Goal: Task Accomplishment & Management: Complete application form

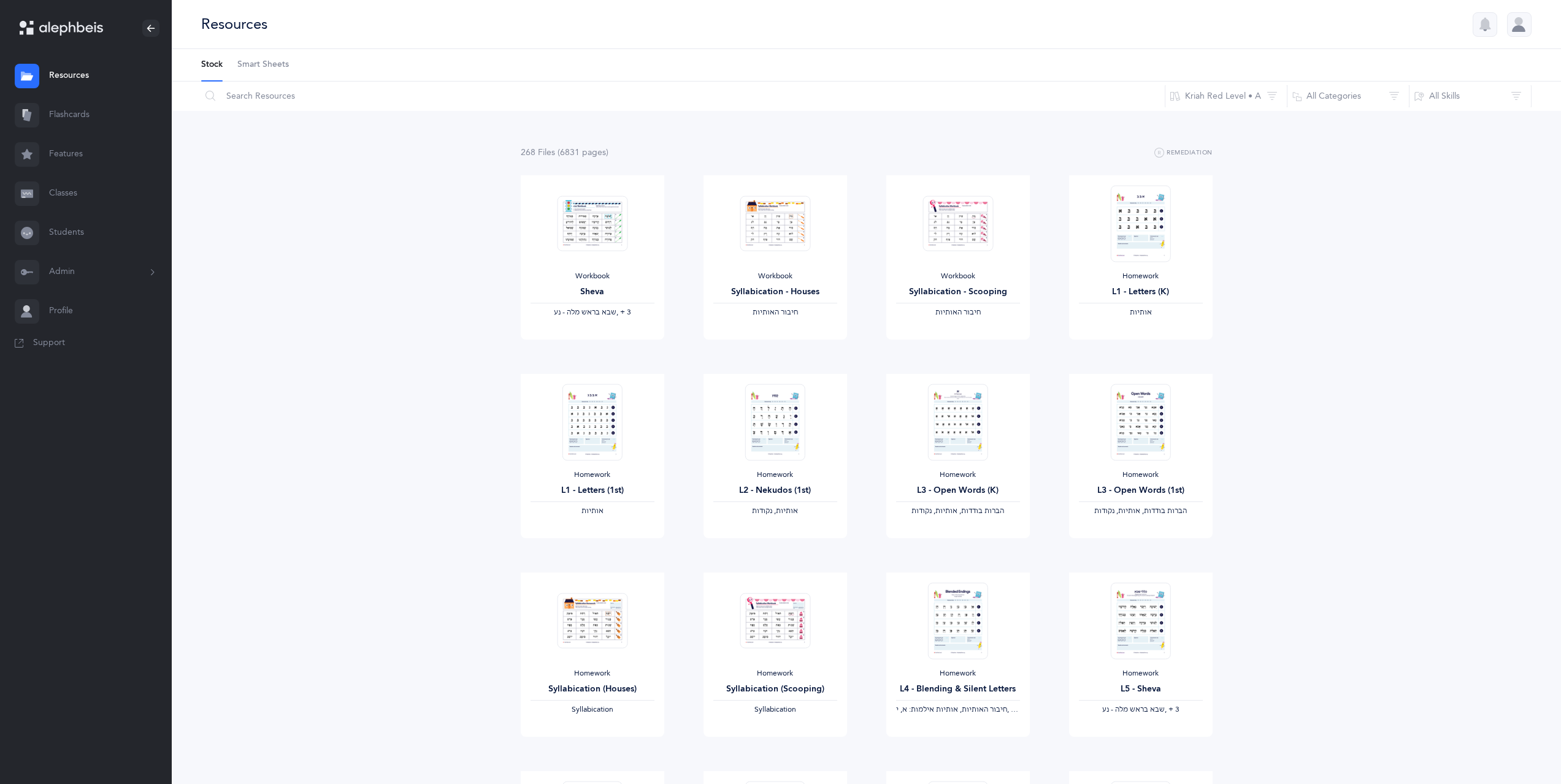
click at [62, 197] on link "Classes" at bounding box center [86, 193] width 172 height 39
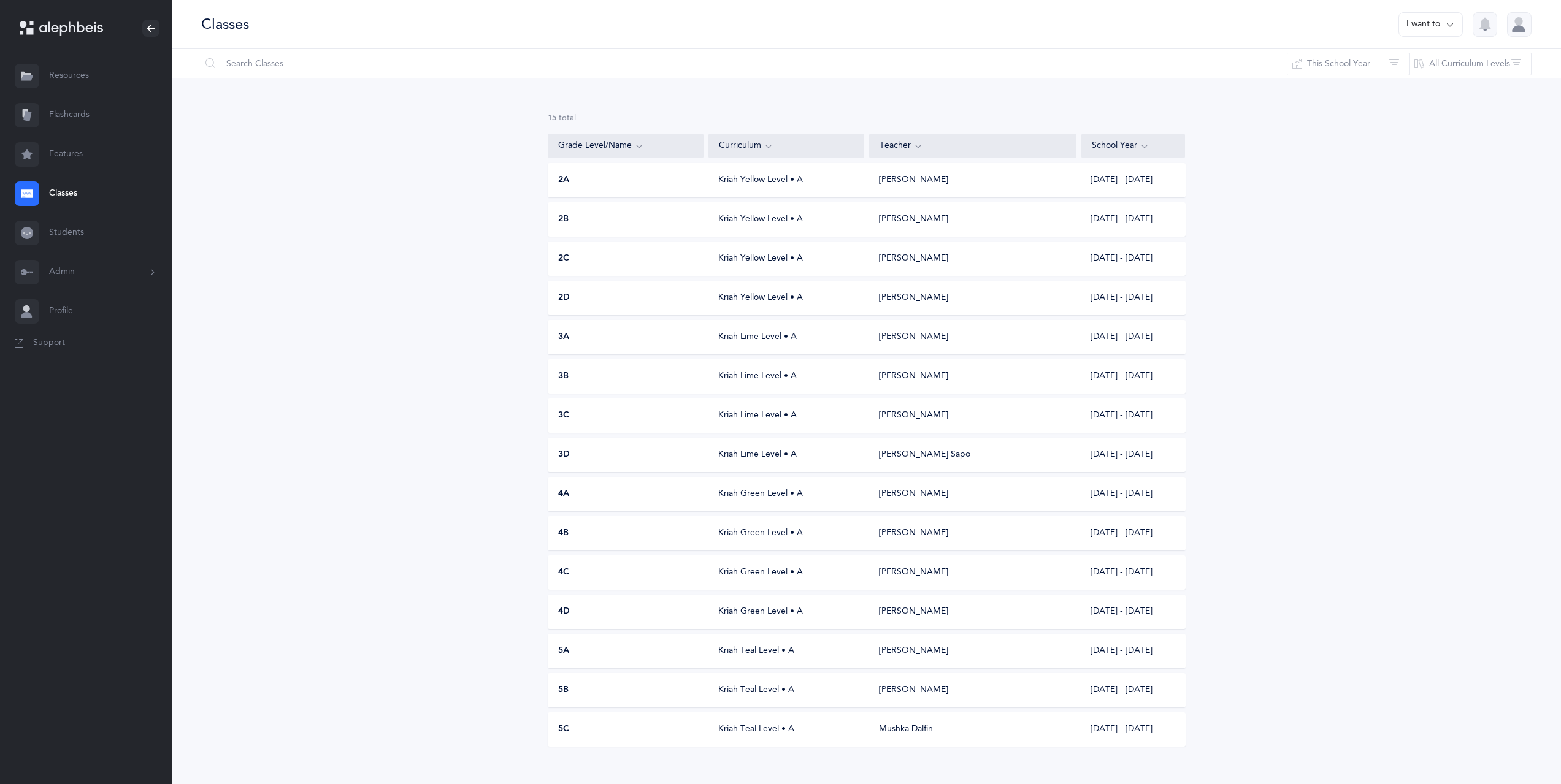
click at [1421, 27] on button "I want to" at bounding box center [1431, 25] width 64 height 25
click at [1423, 88] on button "Add new" at bounding box center [1418, 84] width 68 height 22
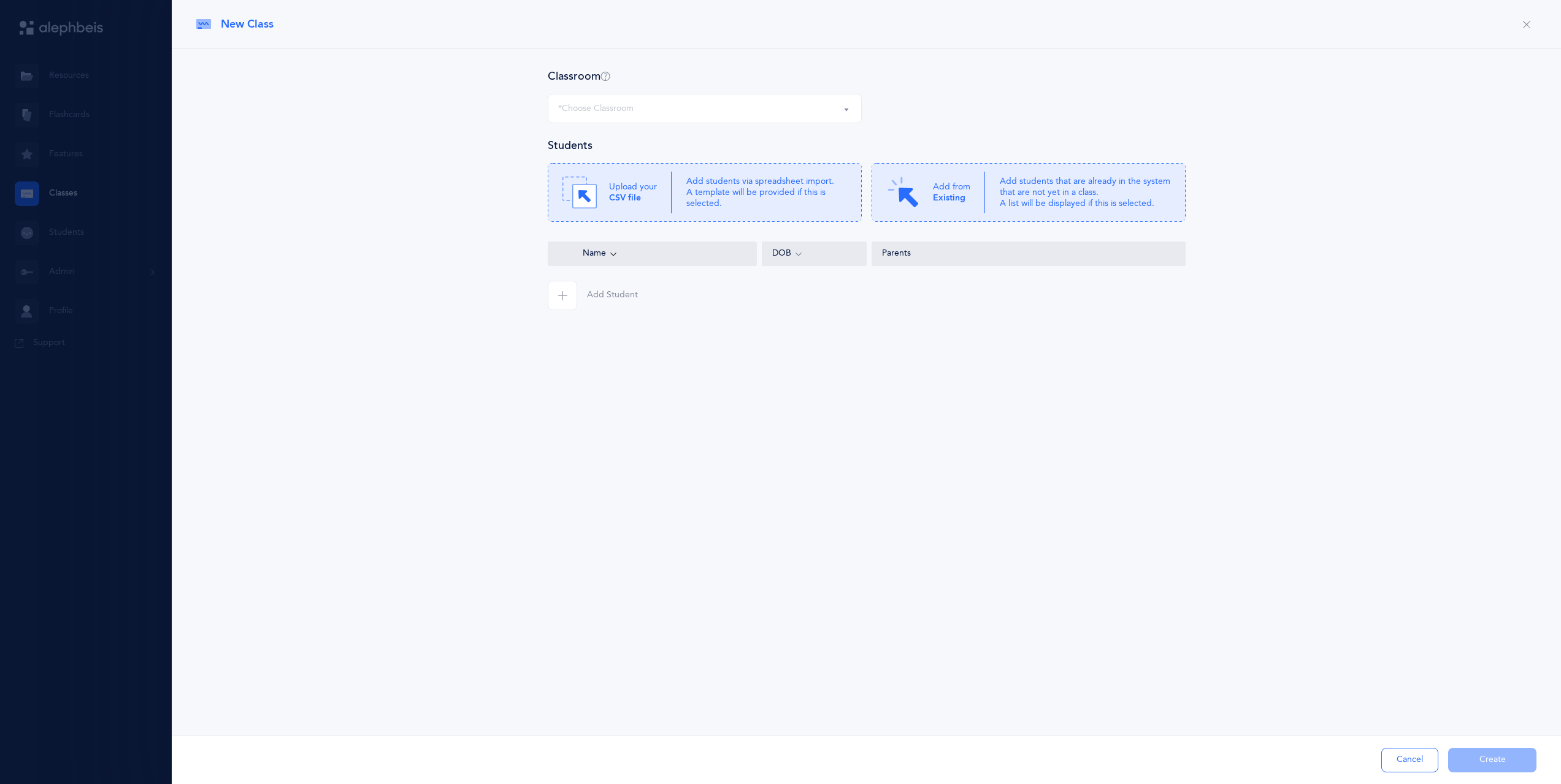
click at [687, 102] on div "*Choose Classroom" at bounding box center [705, 108] width 293 height 21
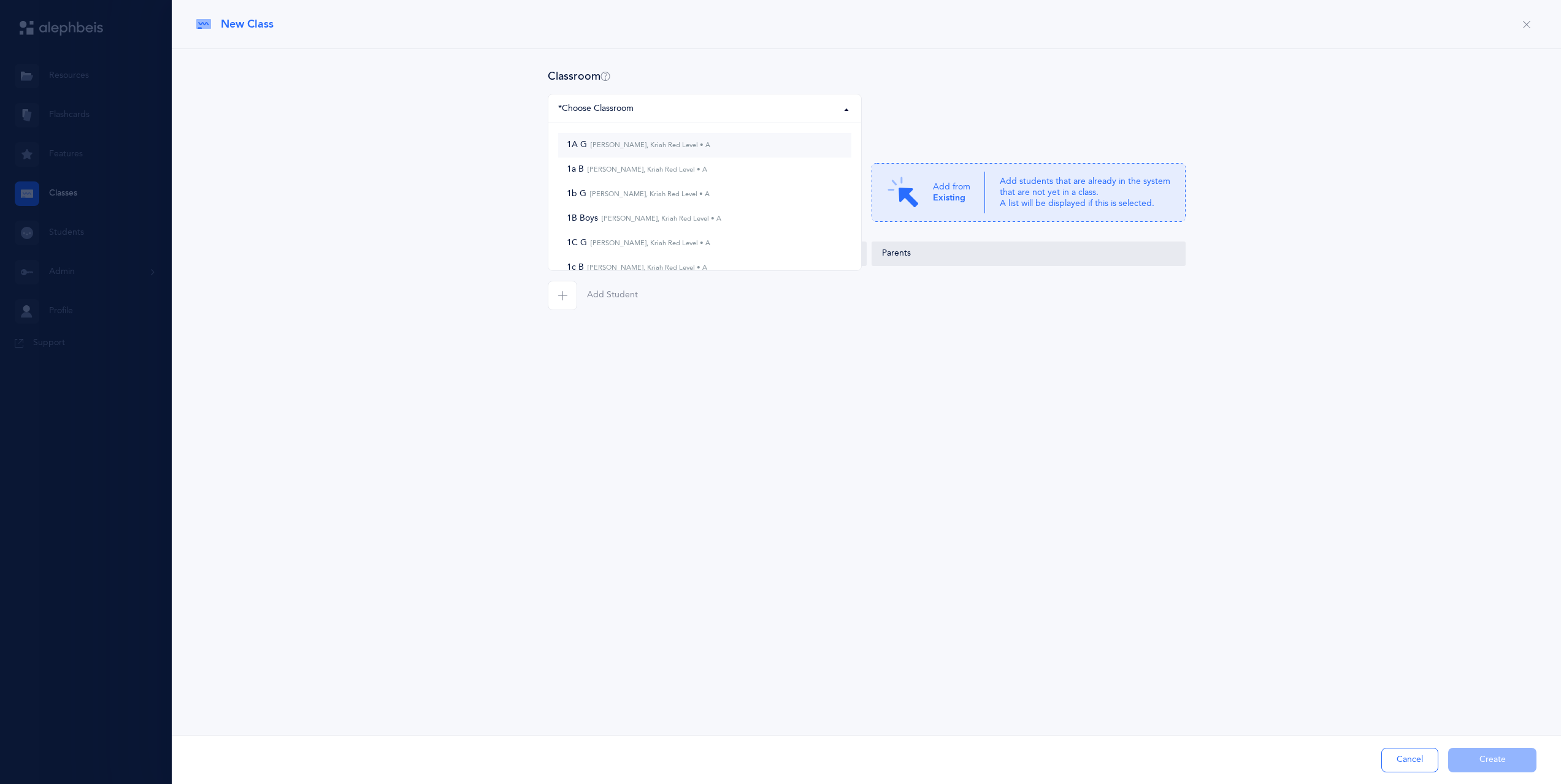
click at [692, 142] on small "Batsheva Korenblit, Kriah Red Level • A" at bounding box center [649, 145] width 123 height 8
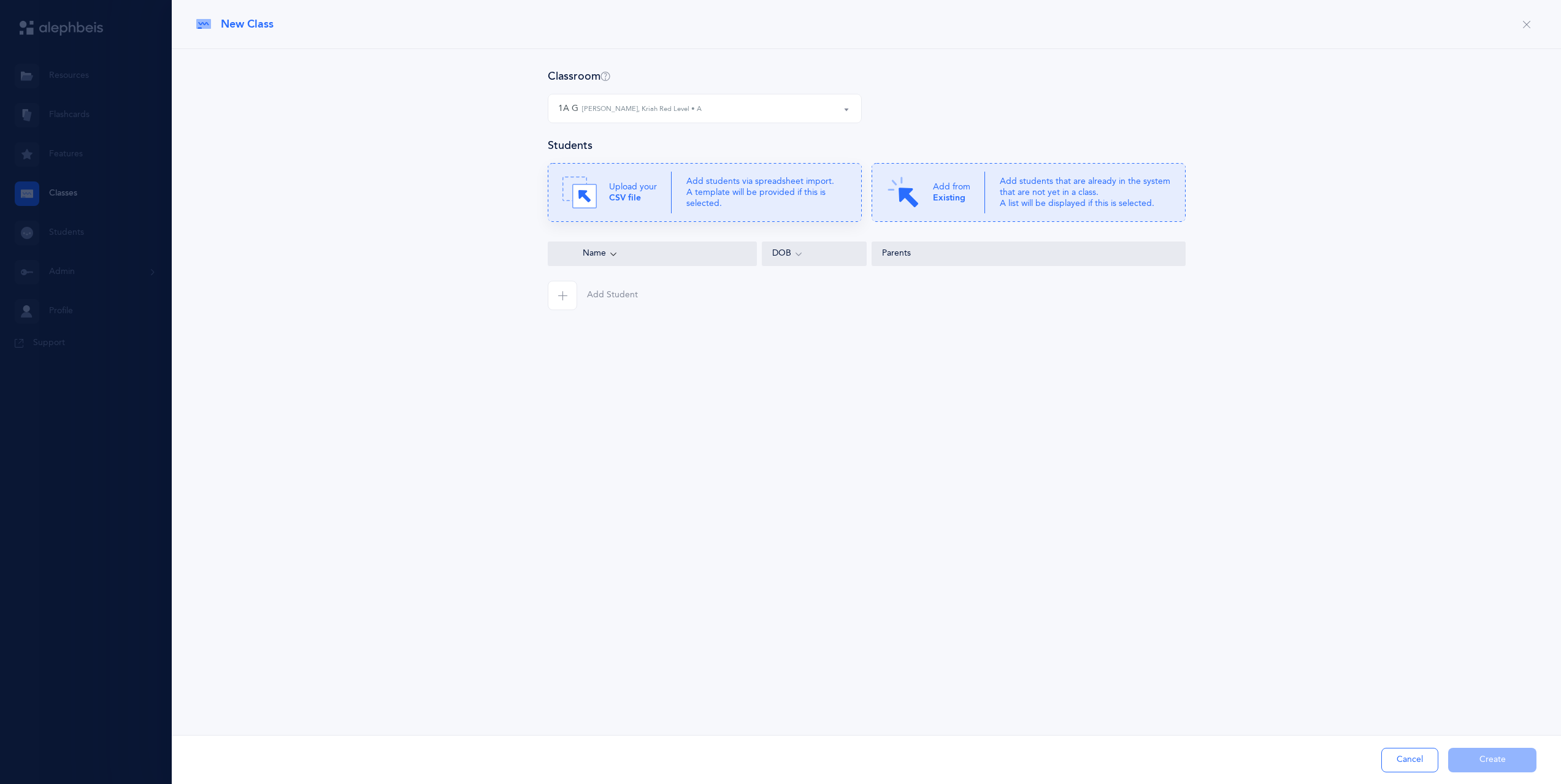
click at [613, 199] on b "CSV file" at bounding box center [625, 198] width 32 height 10
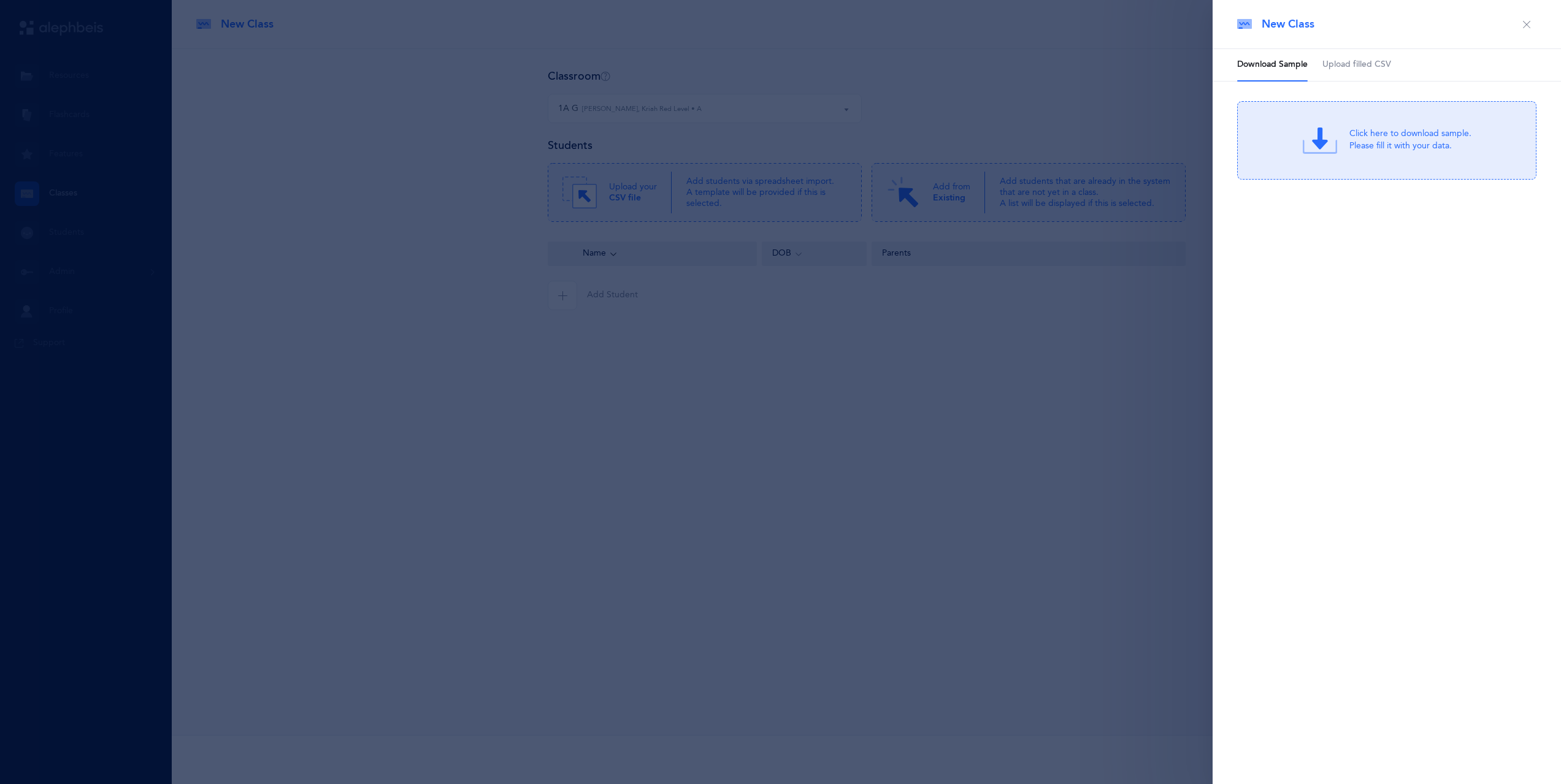
click at [1351, 65] on span "Upload filled CSV" at bounding box center [1357, 65] width 68 height 12
click at [1360, 142] on div "Drag & drop to upload or Click Here to choose a file" at bounding box center [1410, 141] width 117 height 31
click at [1340, 150] on div "Drag & drop to upload or Click Here to choose a file" at bounding box center [1387, 140] width 164 height 34
click at [1312, 371] on div "New Class Download Sample Upload filled CSV Click here to download sample. Plea…" at bounding box center [1386, 392] width 349 height 784
click at [1369, 163] on div "Drag & drop to upload or Click Here to choose a file Drag & drop to upload Proc…" at bounding box center [1386, 140] width 299 height 79
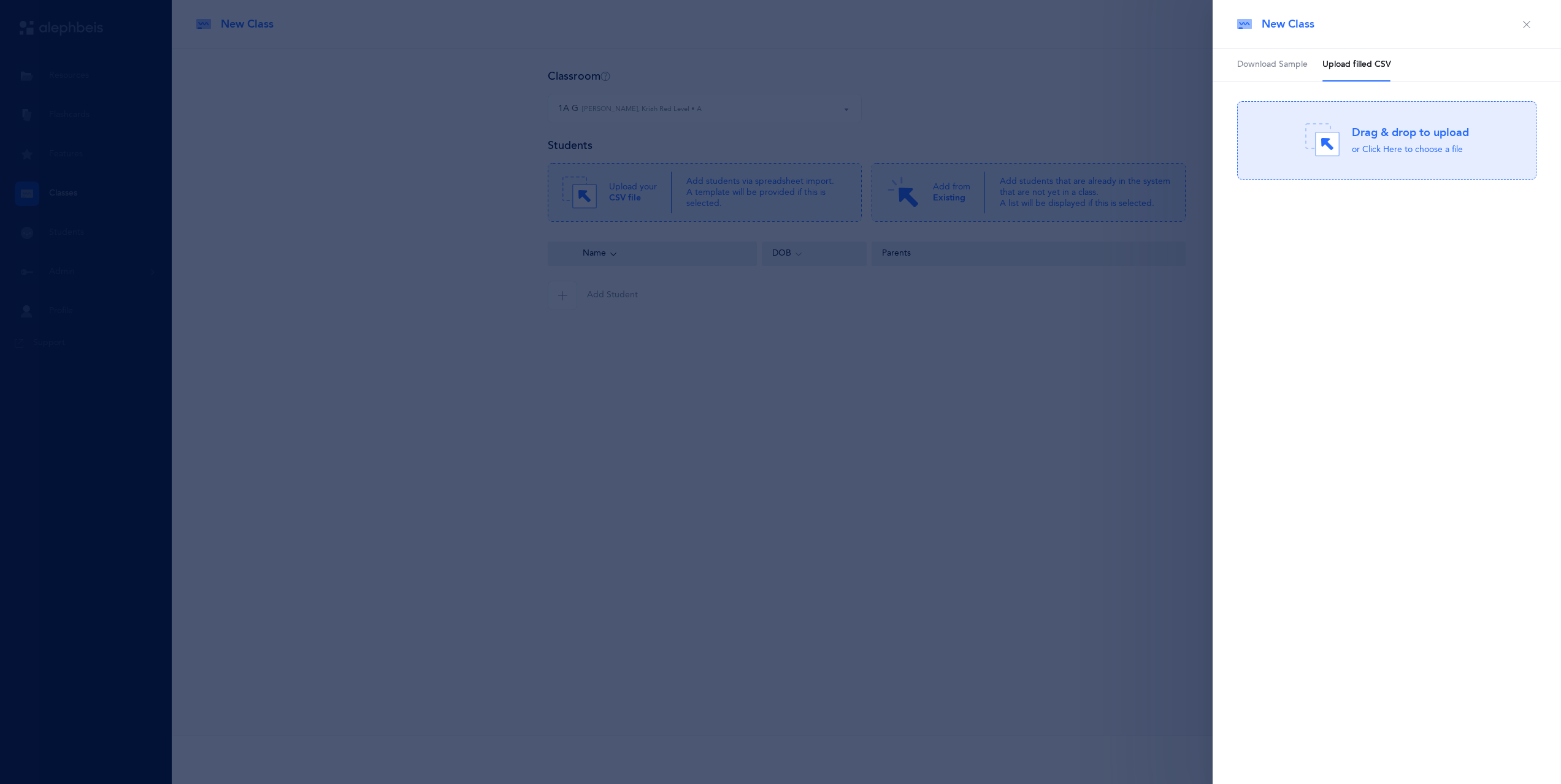
click at [1531, 27] on icon "button" at bounding box center [1527, 25] width 10 height 10
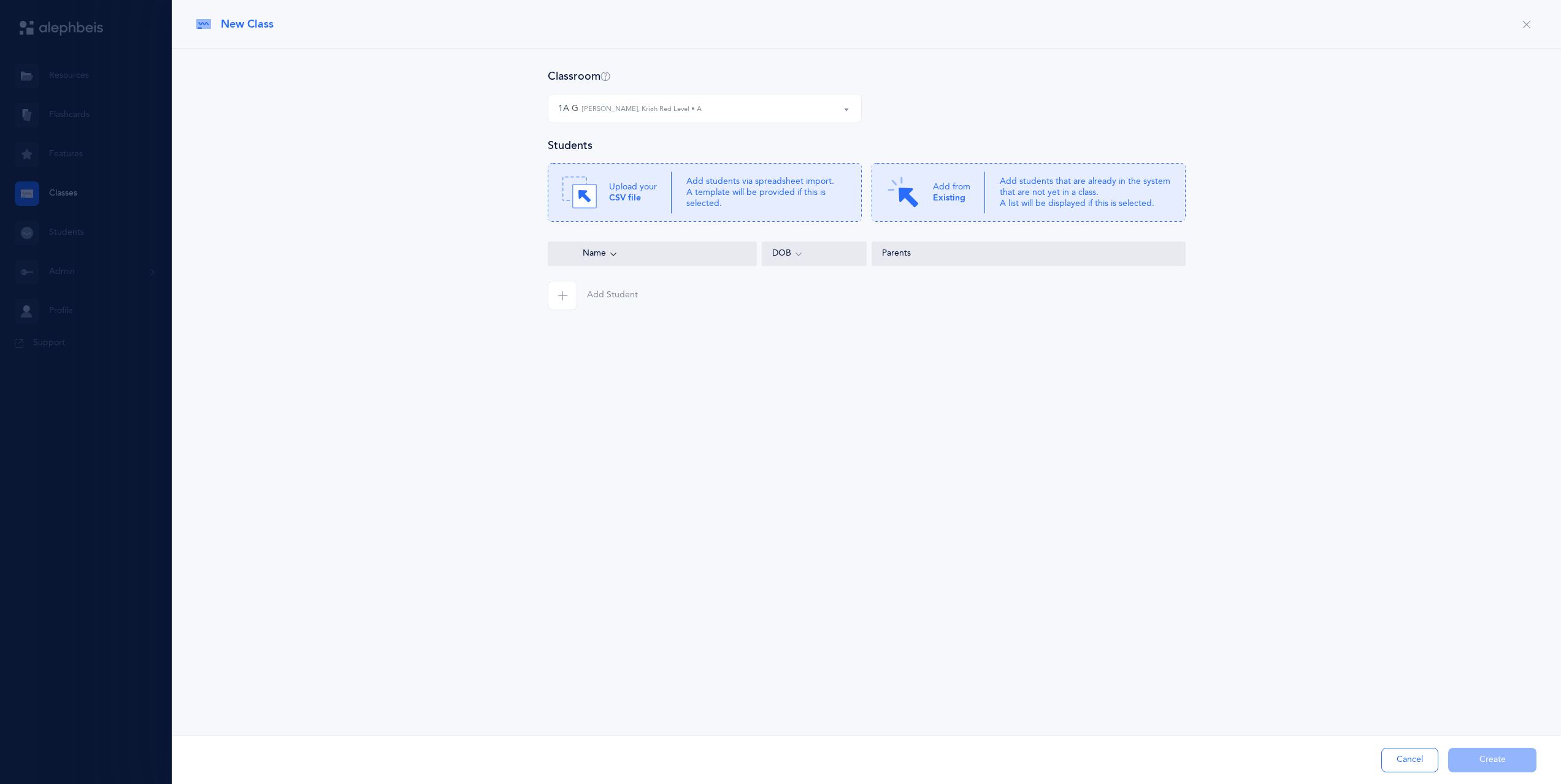
click at [760, 103] on div "1A G Batsheva Korenblit, Kriah Red Level • A" at bounding box center [705, 108] width 293 height 21
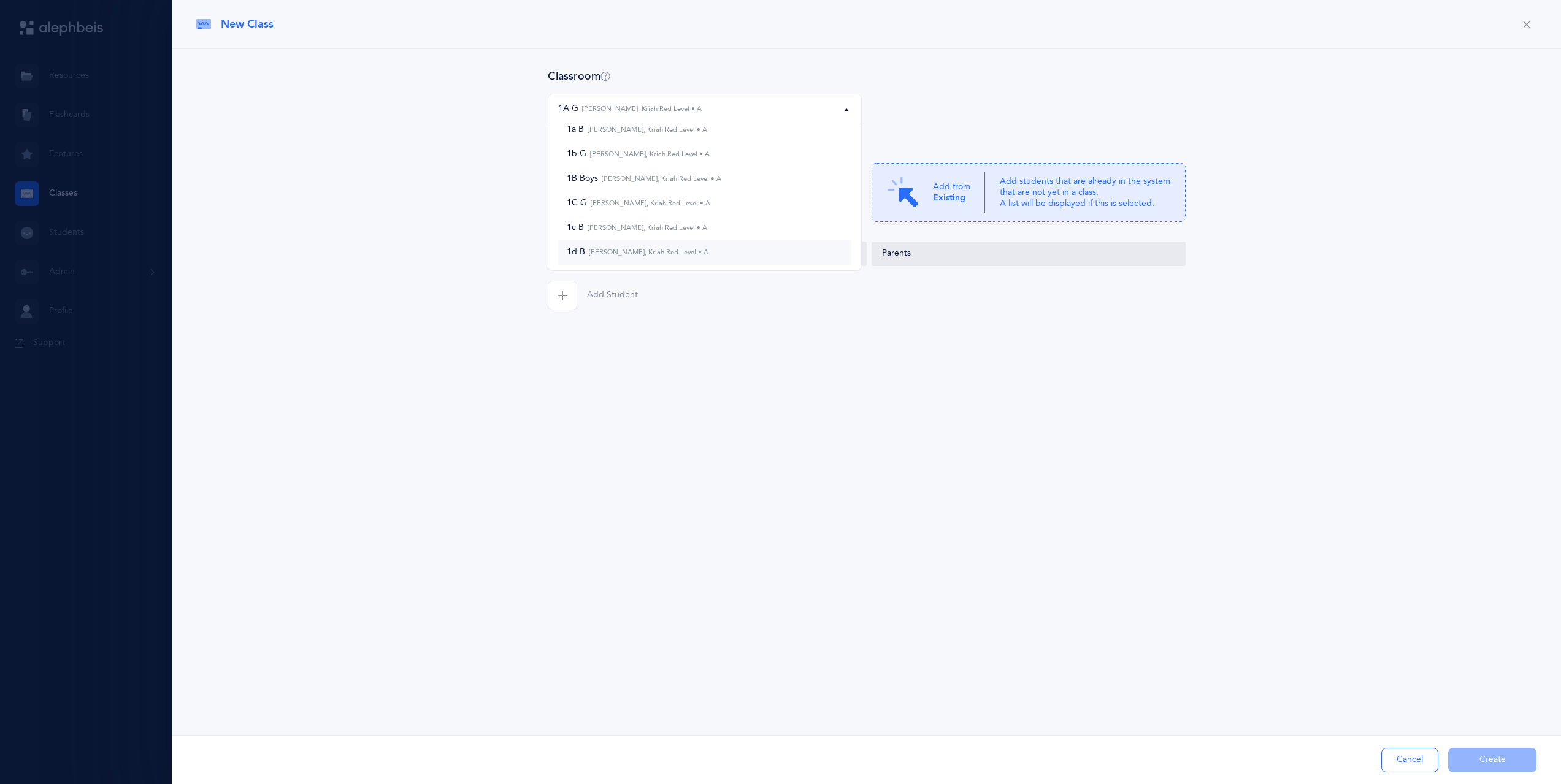
scroll to position [62, 0]
click at [698, 231] on small "Leah Spielman, Kriah Red Level • A" at bounding box center [647, 231] width 123 height 8
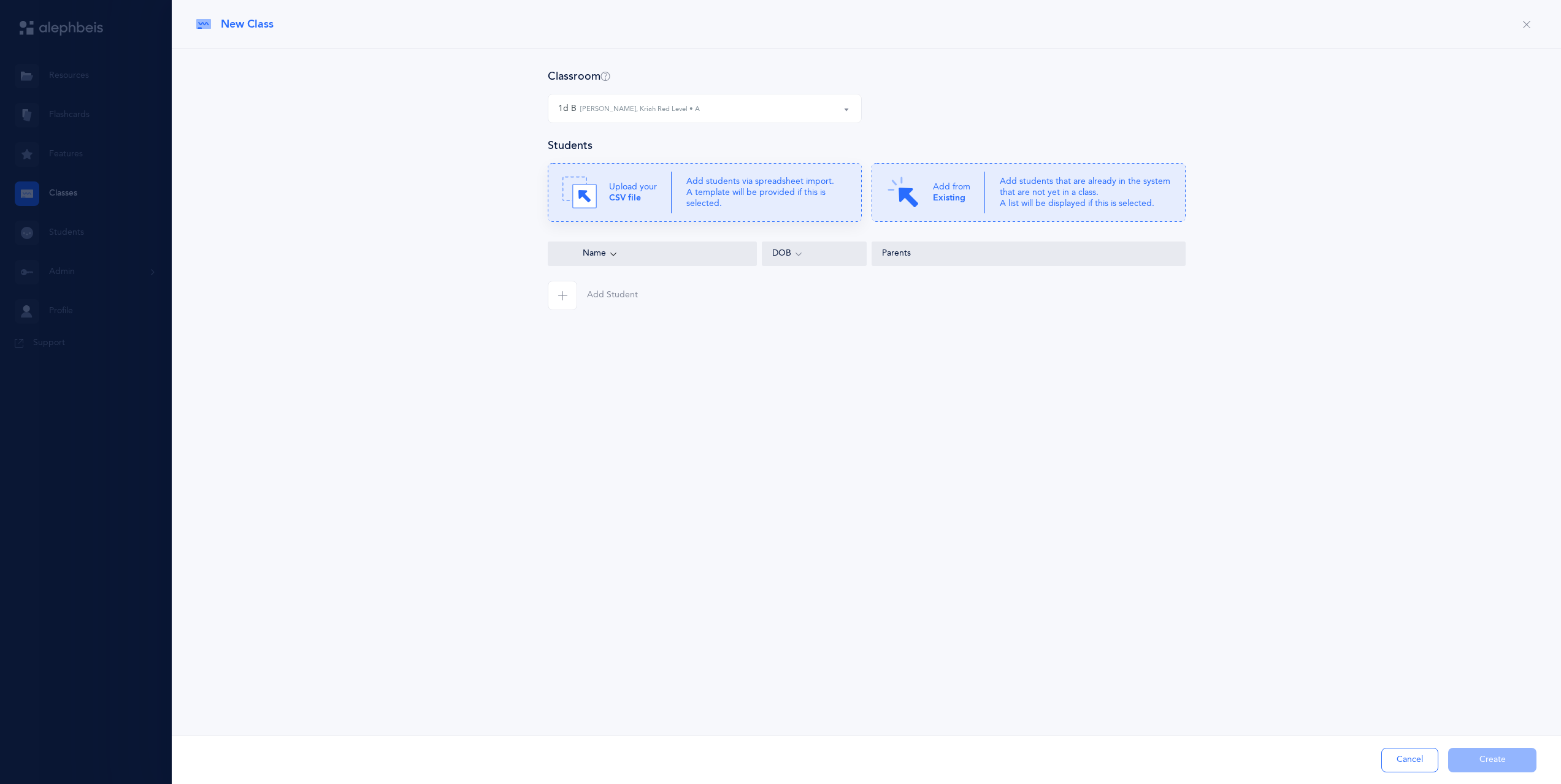
click at [688, 197] on p "Add students via spreadsheet import. A template will be provided if this is sel…" at bounding box center [766, 192] width 161 height 34
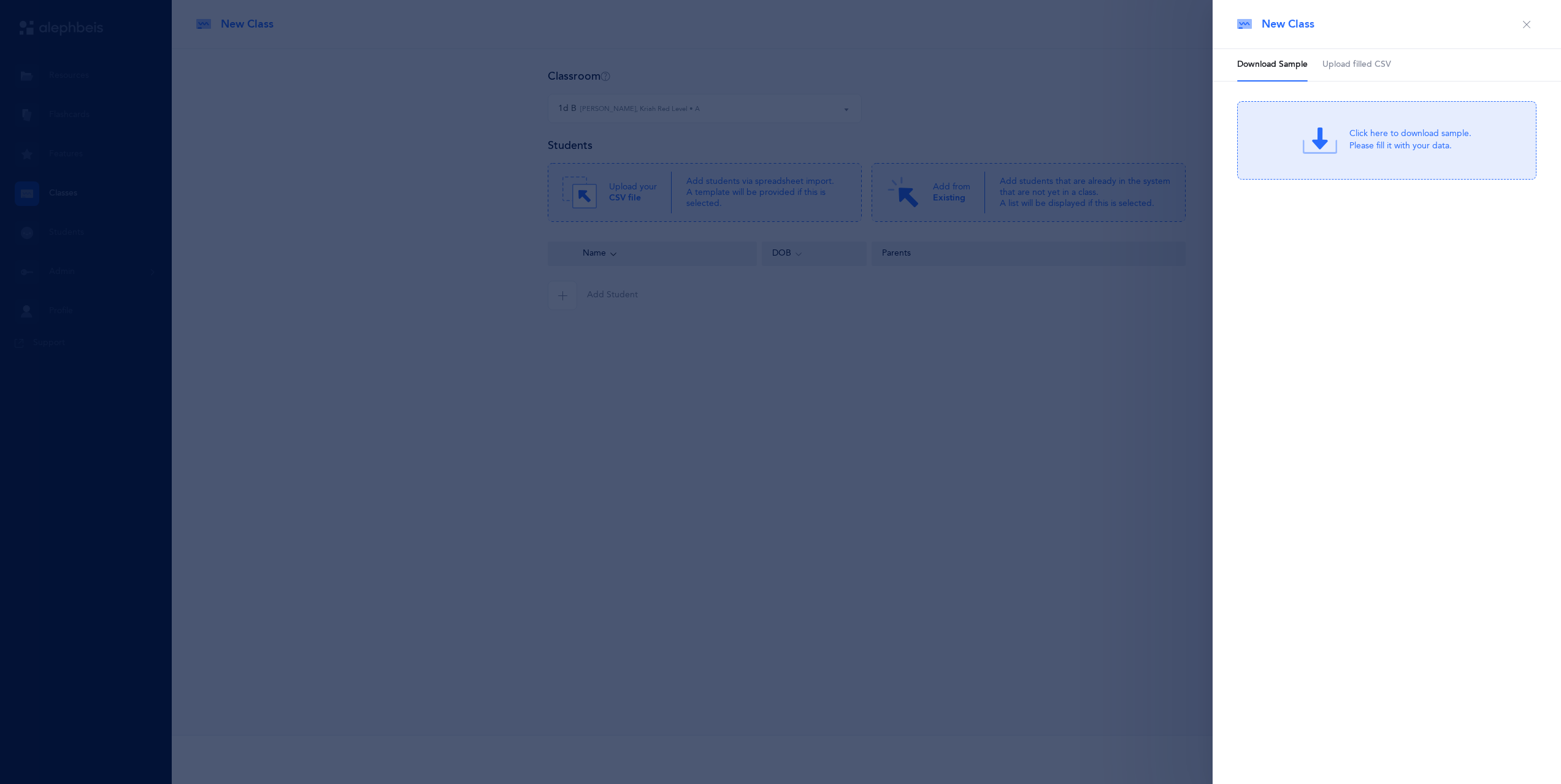
click at [1359, 69] on span "Upload filled CSV" at bounding box center [1357, 65] width 68 height 12
click at [1337, 127] on icon at bounding box center [1323, 140] width 34 height 34
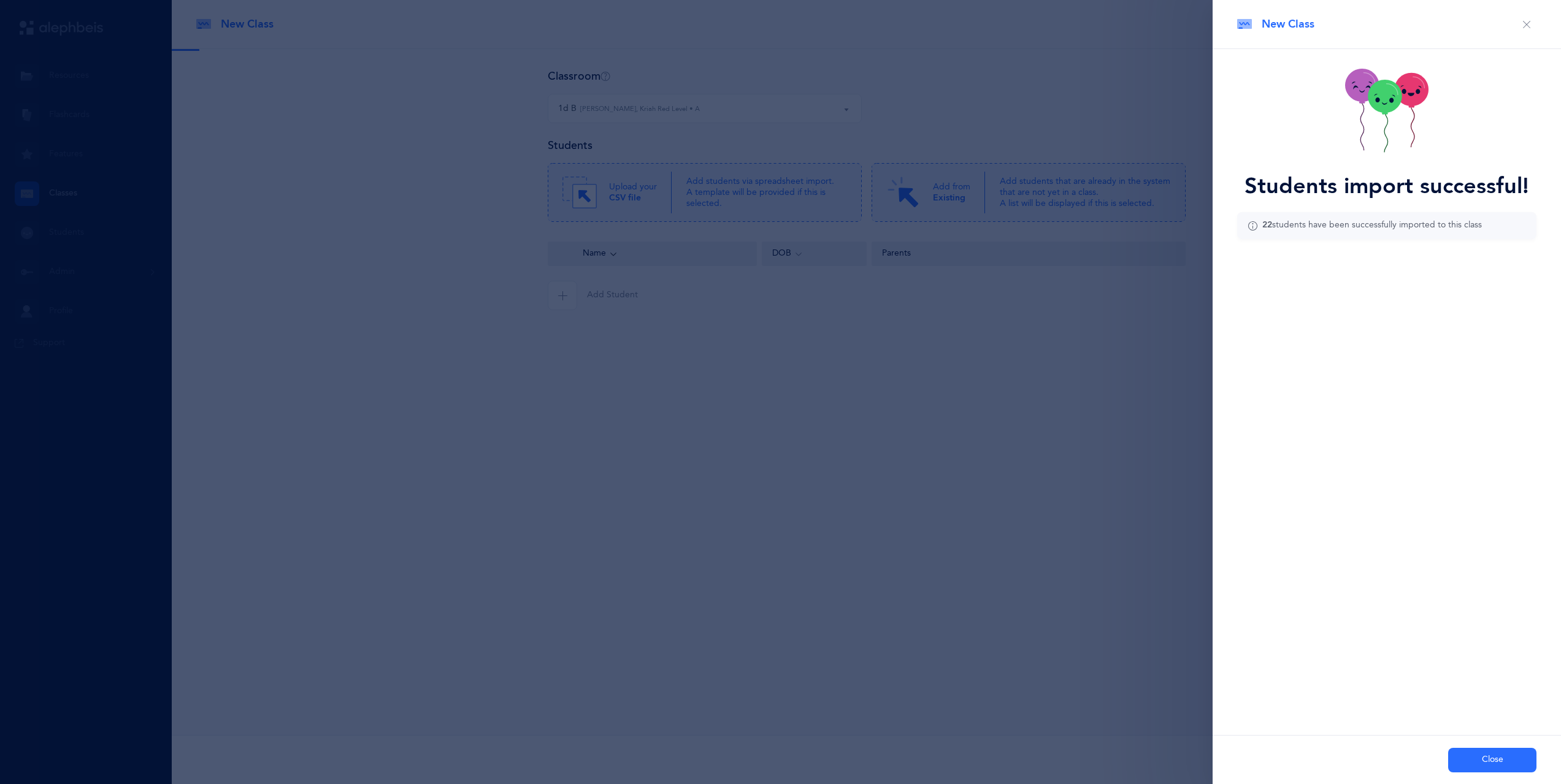
click at [1495, 755] on button "Close" at bounding box center [1492, 761] width 88 height 25
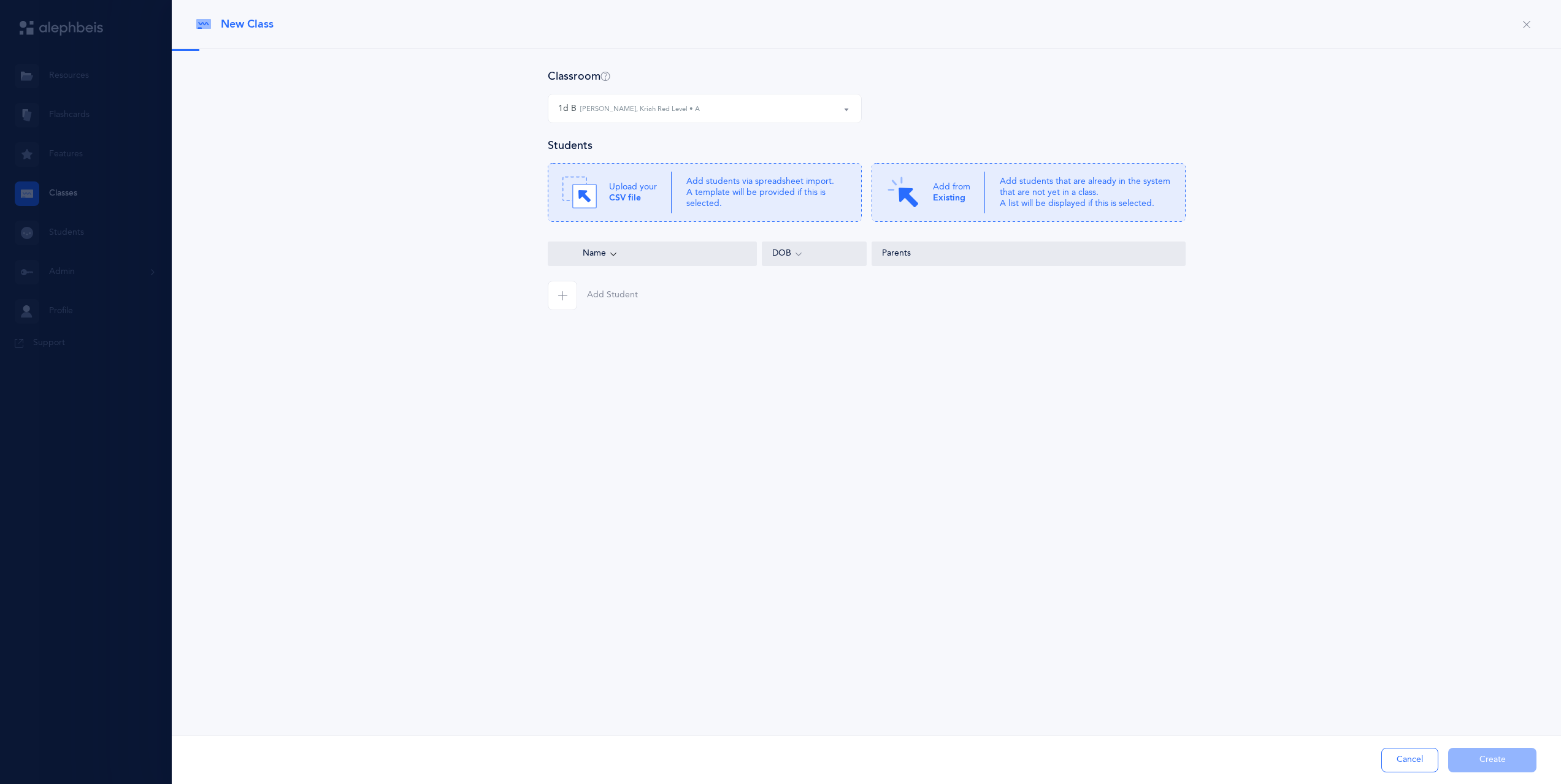
click at [592, 116] on div "1d B Leah Spielman, Kriah Red Level • A" at bounding box center [705, 108] width 293 height 21
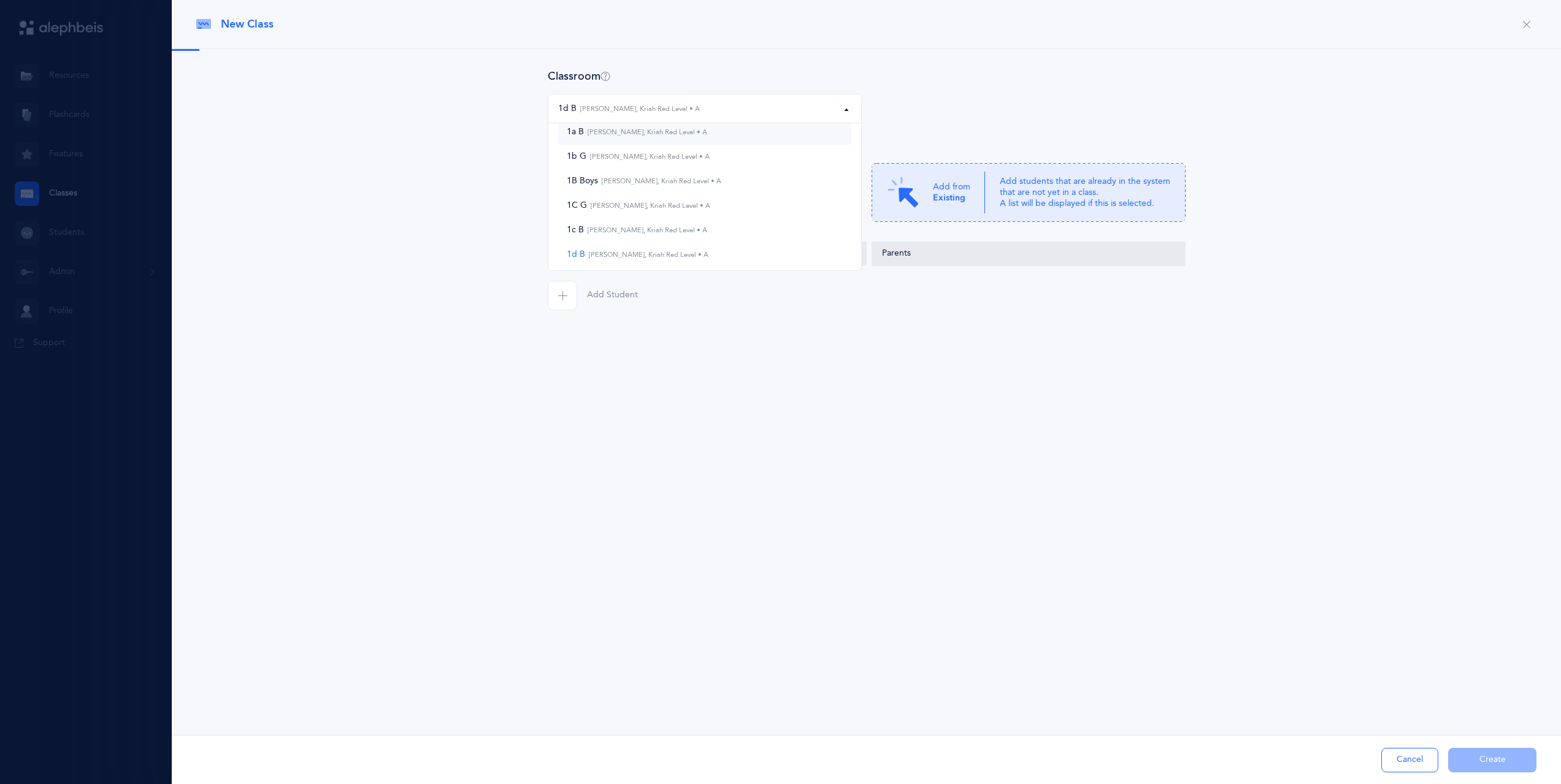
scroll to position [0, 0]
click at [693, 148] on small "Batsheva Korenblit, Kriah Red Level • A" at bounding box center [649, 145] width 123 height 8
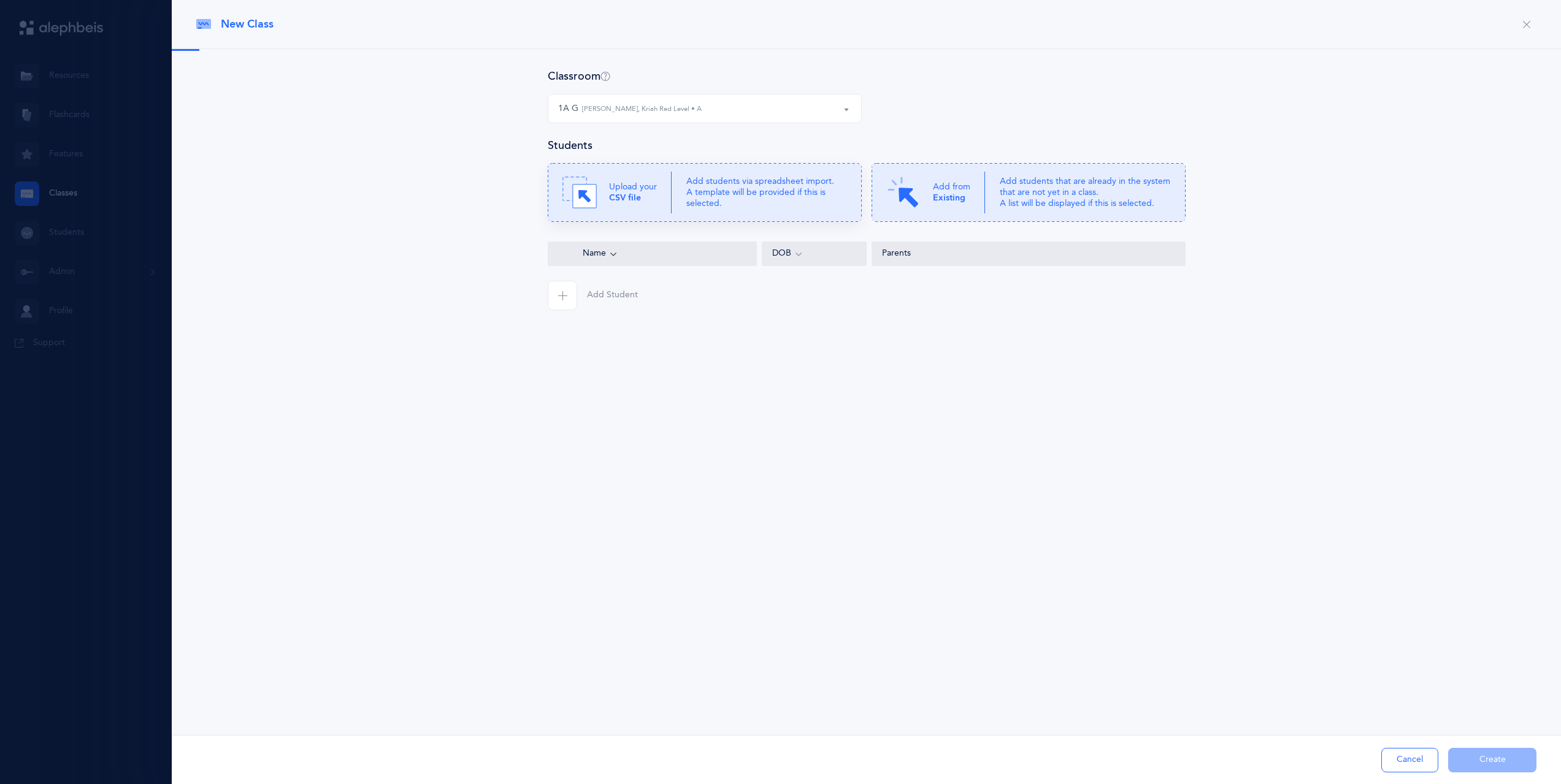
click at [699, 186] on p "Add students via spreadsheet import. A template will be provided if this is sel…" at bounding box center [766, 192] width 161 height 34
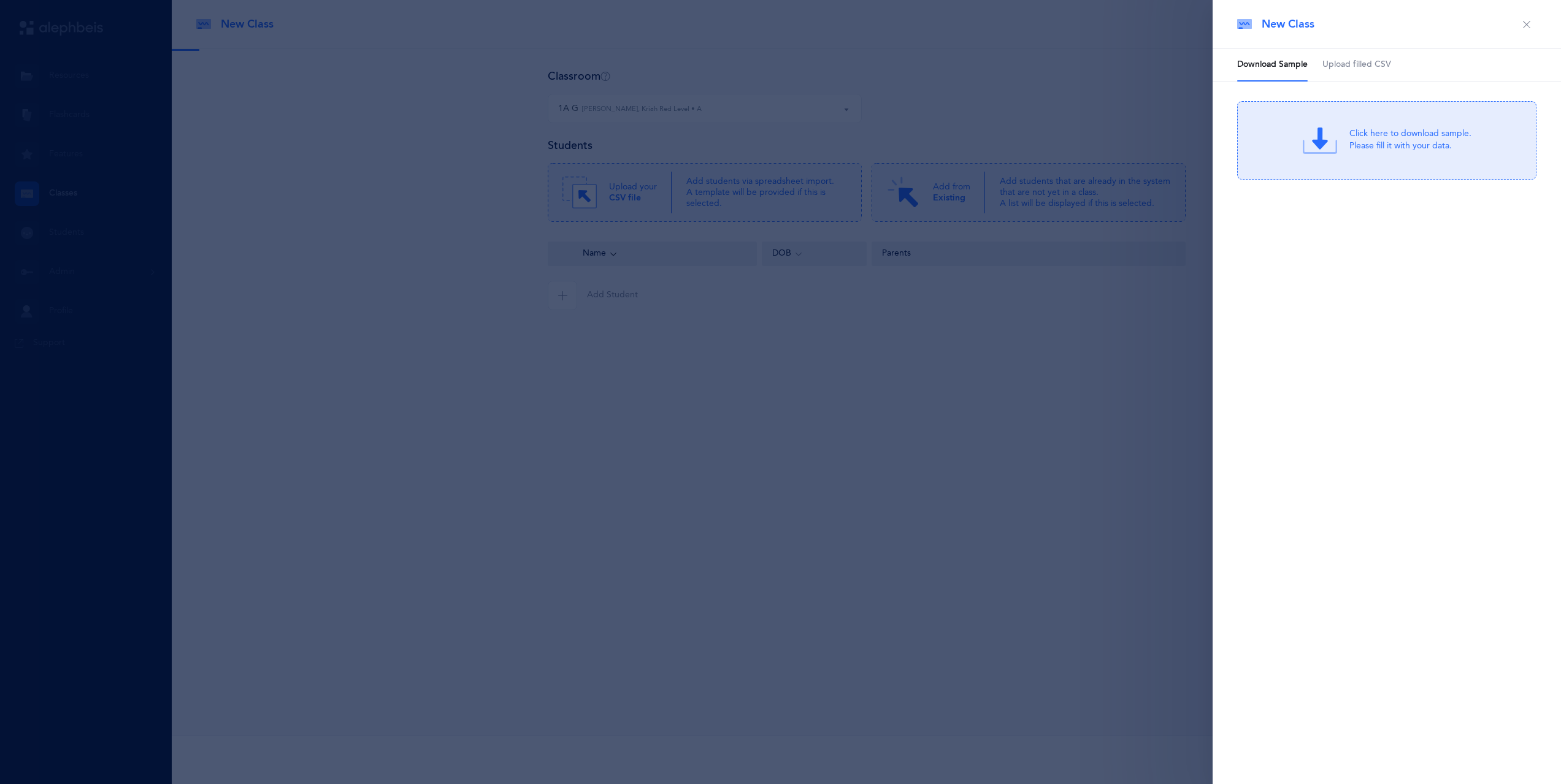
click at [1353, 75] on link "Upload filled CSV" at bounding box center [1357, 65] width 68 height 32
click at [1329, 159] on div "Drag & drop to upload or Click Here to choose a file Drag & drop to upload Proc…" at bounding box center [1386, 140] width 299 height 79
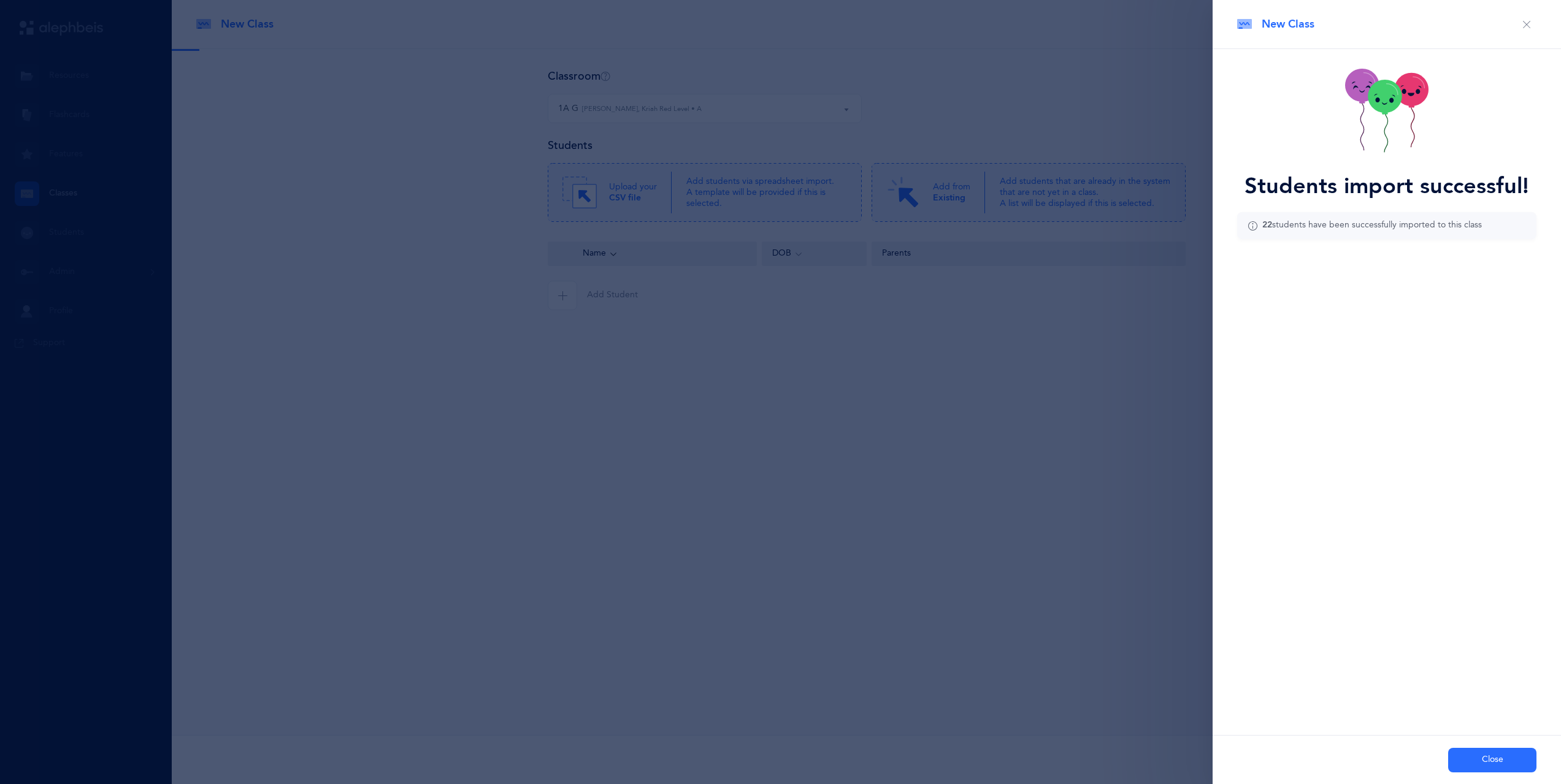
click at [1472, 759] on button "Close" at bounding box center [1492, 761] width 88 height 25
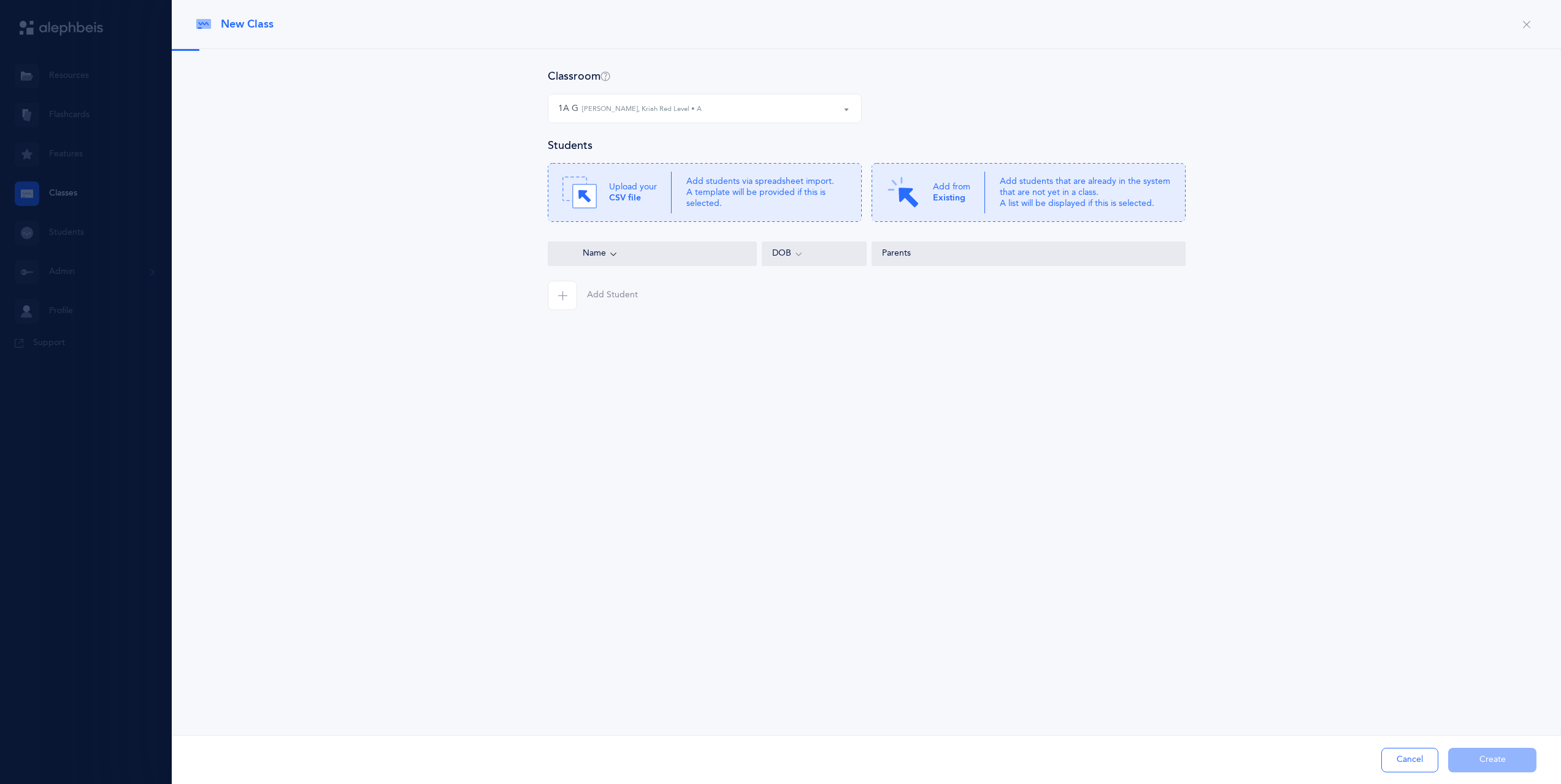
click at [661, 113] on small "Batsheva Korenblit, Kriah Red Level • A" at bounding box center [642, 109] width 120 height 10
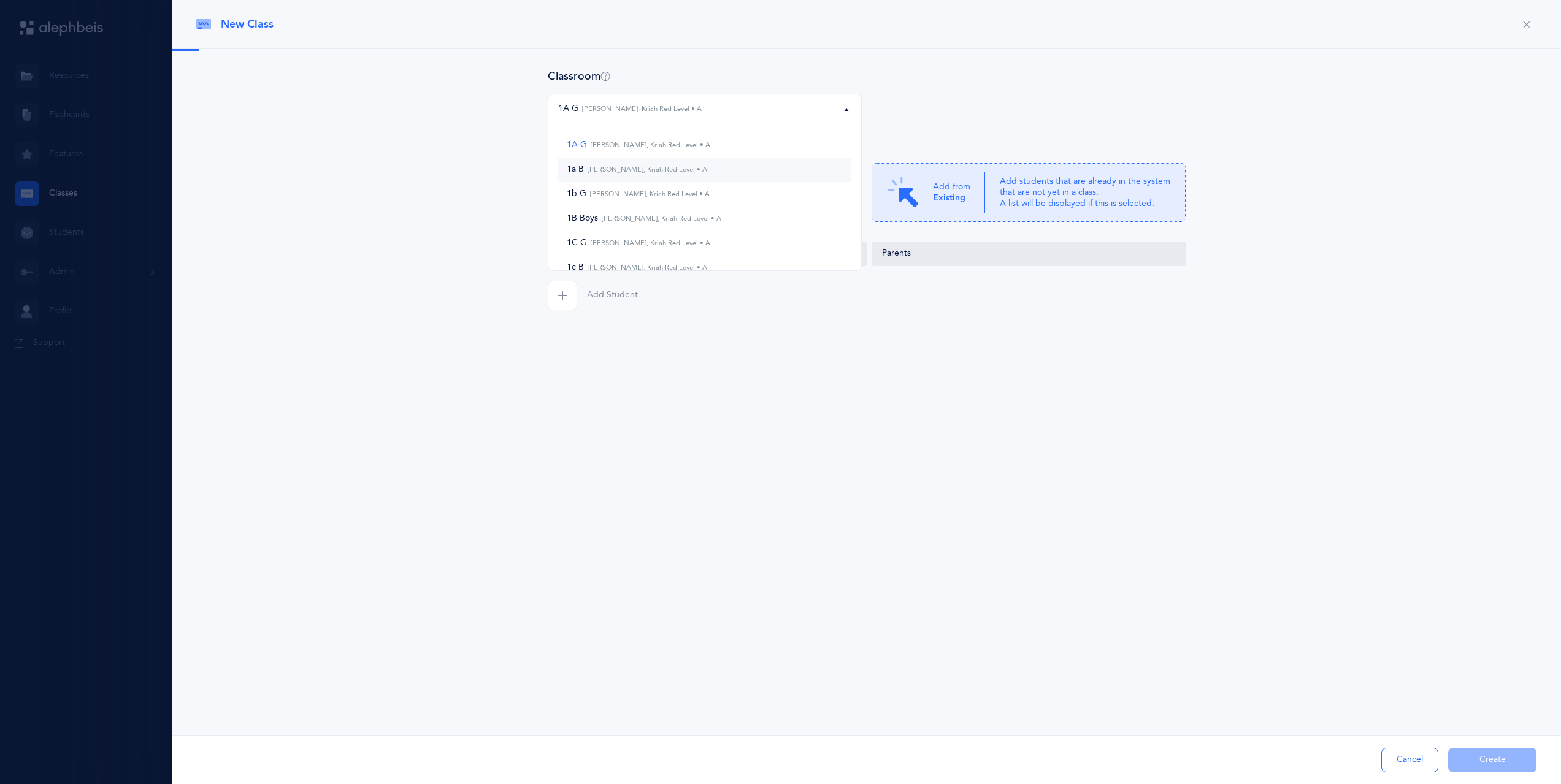
click at [653, 170] on small "Simone Klein, Kriah Red Level • A" at bounding box center [646, 170] width 123 height 8
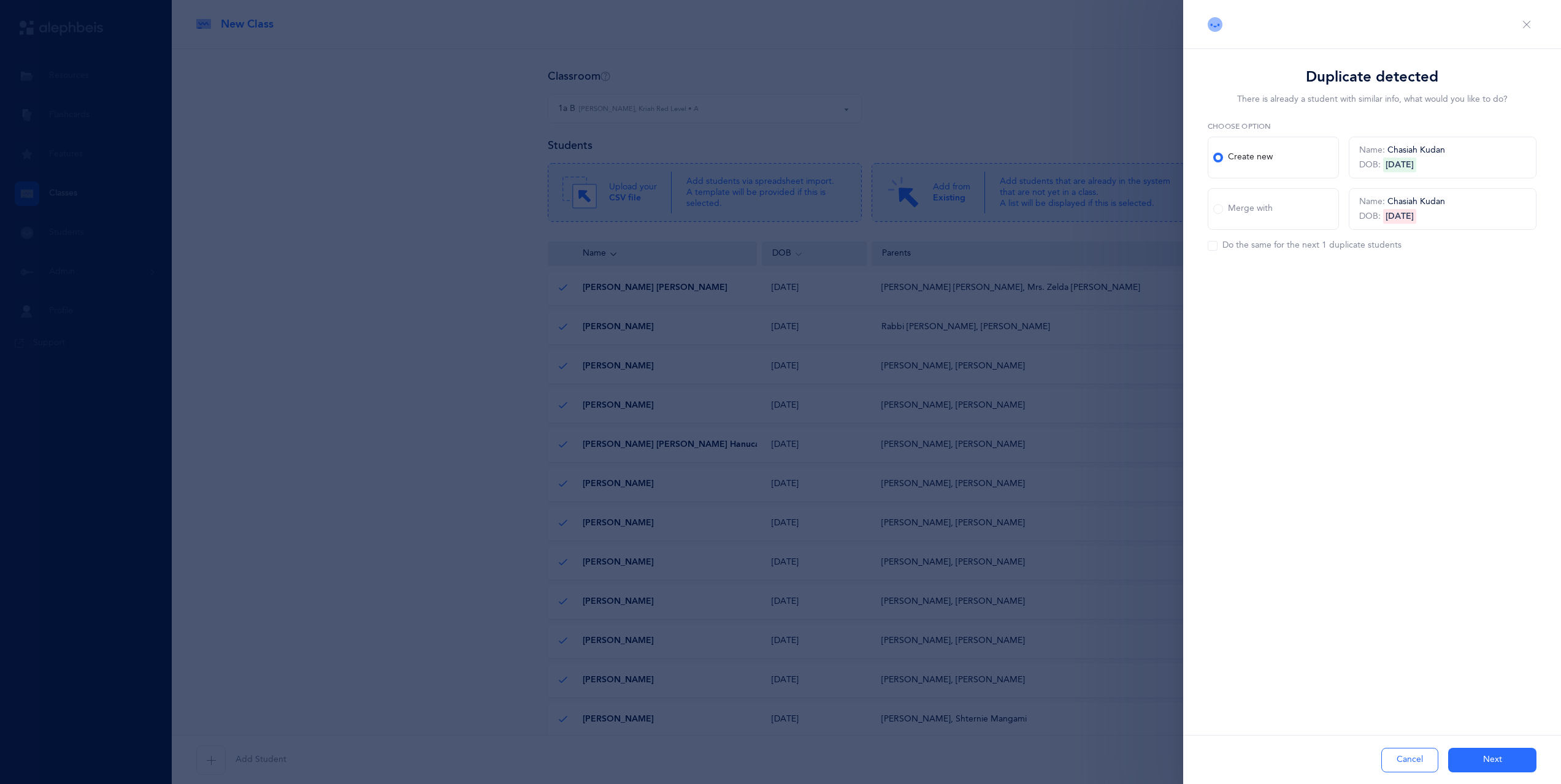
click at [1508, 761] on button "Next" at bounding box center [1492, 761] width 88 height 25
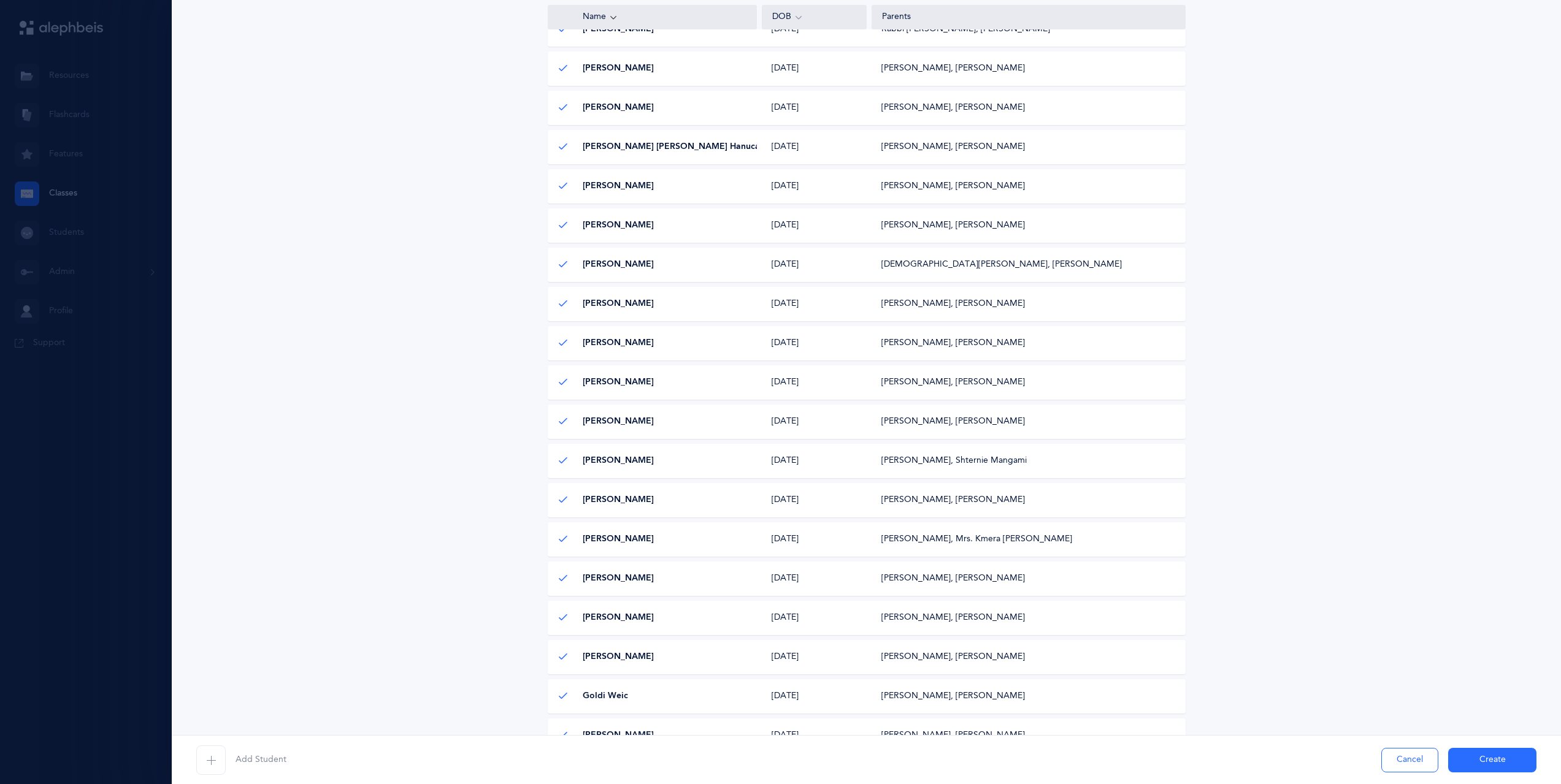
scroll to position [62, 0]
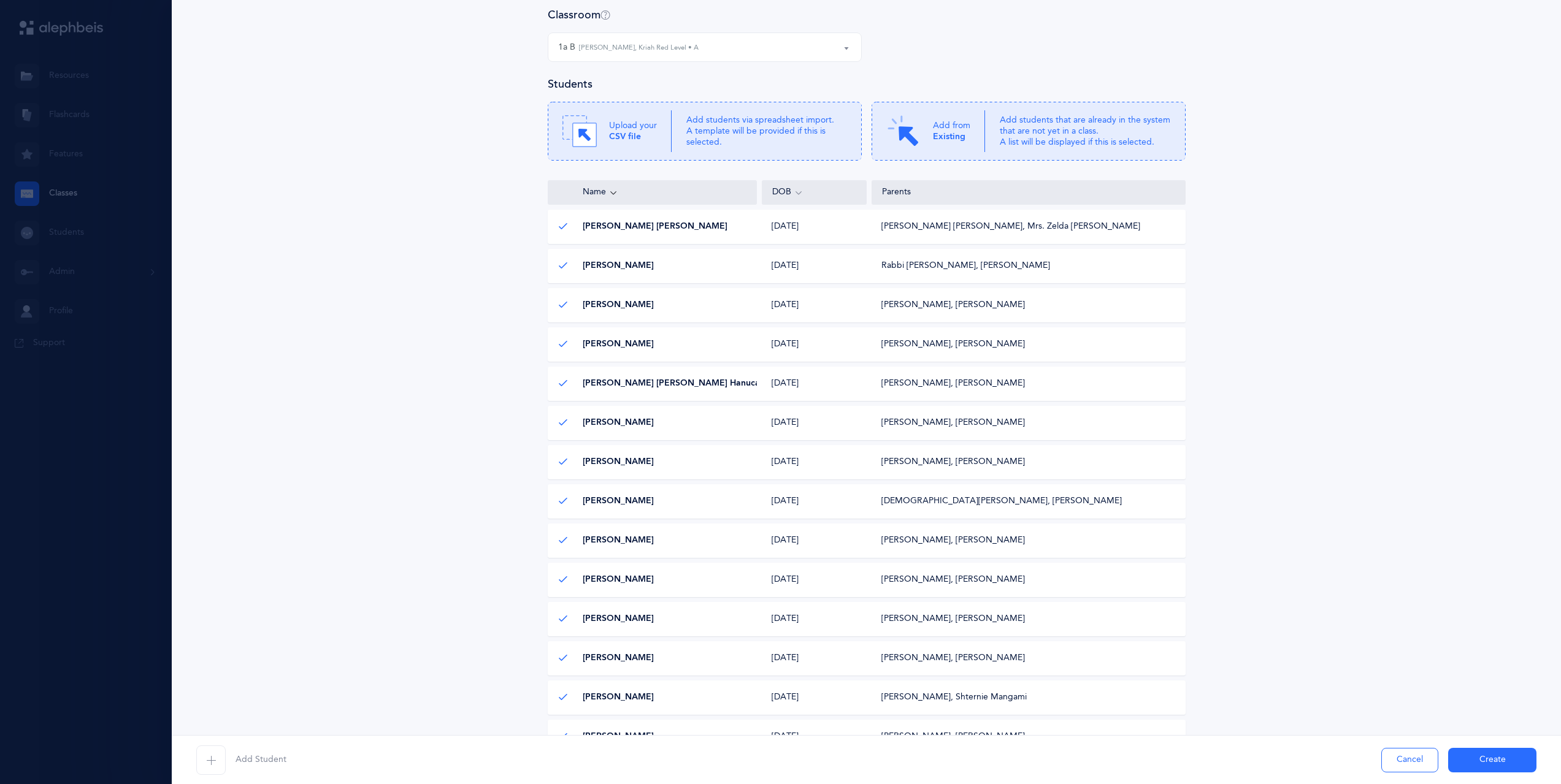
click at [722, 55] on div "1a B Simone Klein, Kriah Red Level • A" at bounding box center [705, 47] width 293 height 21
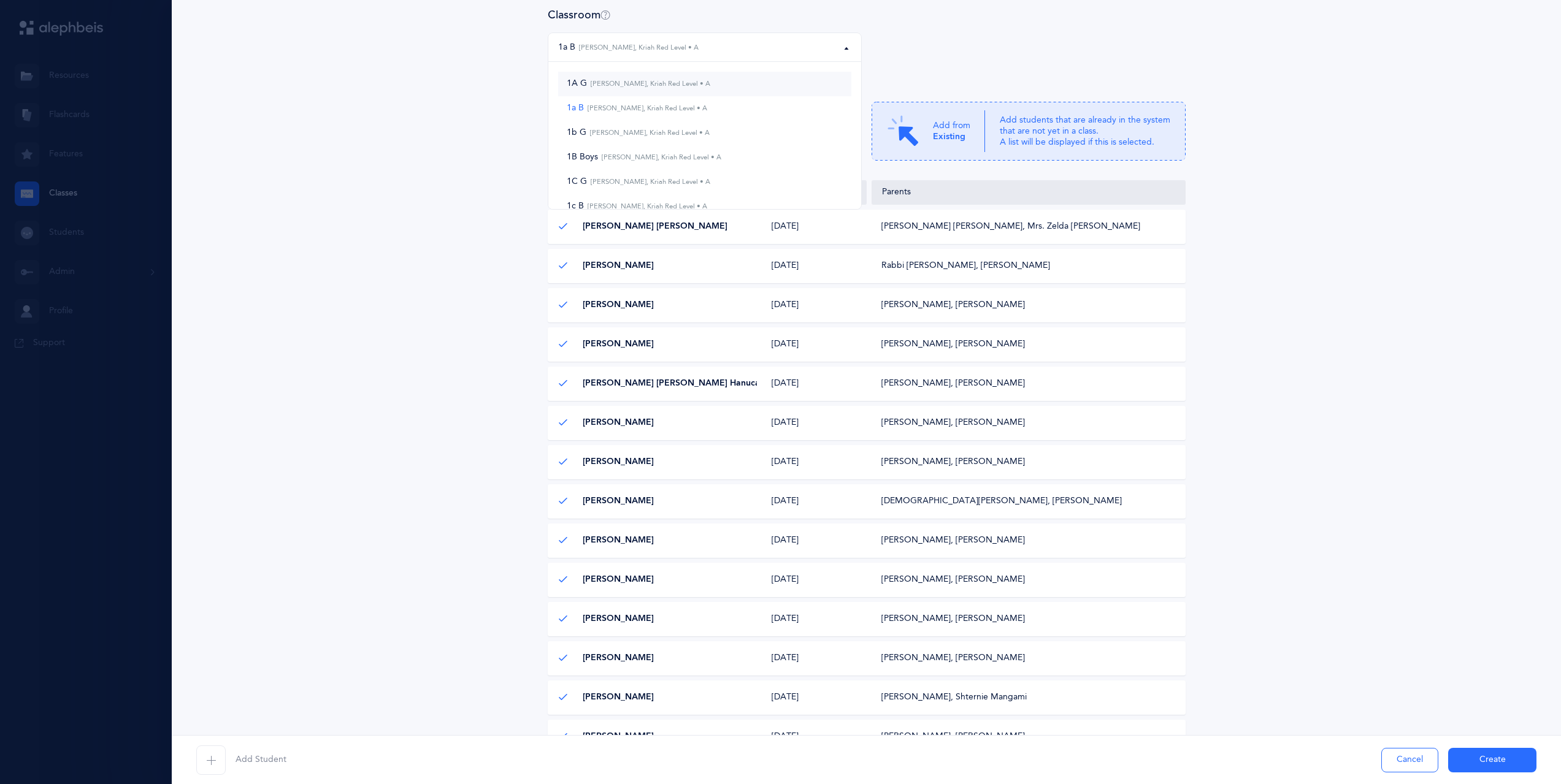
click at [714, 78] on link "1A G Batsheva Korenblit, Kriah Red Level • A" at bounding box center [705, 84] width 293 height 25
select select "1116"
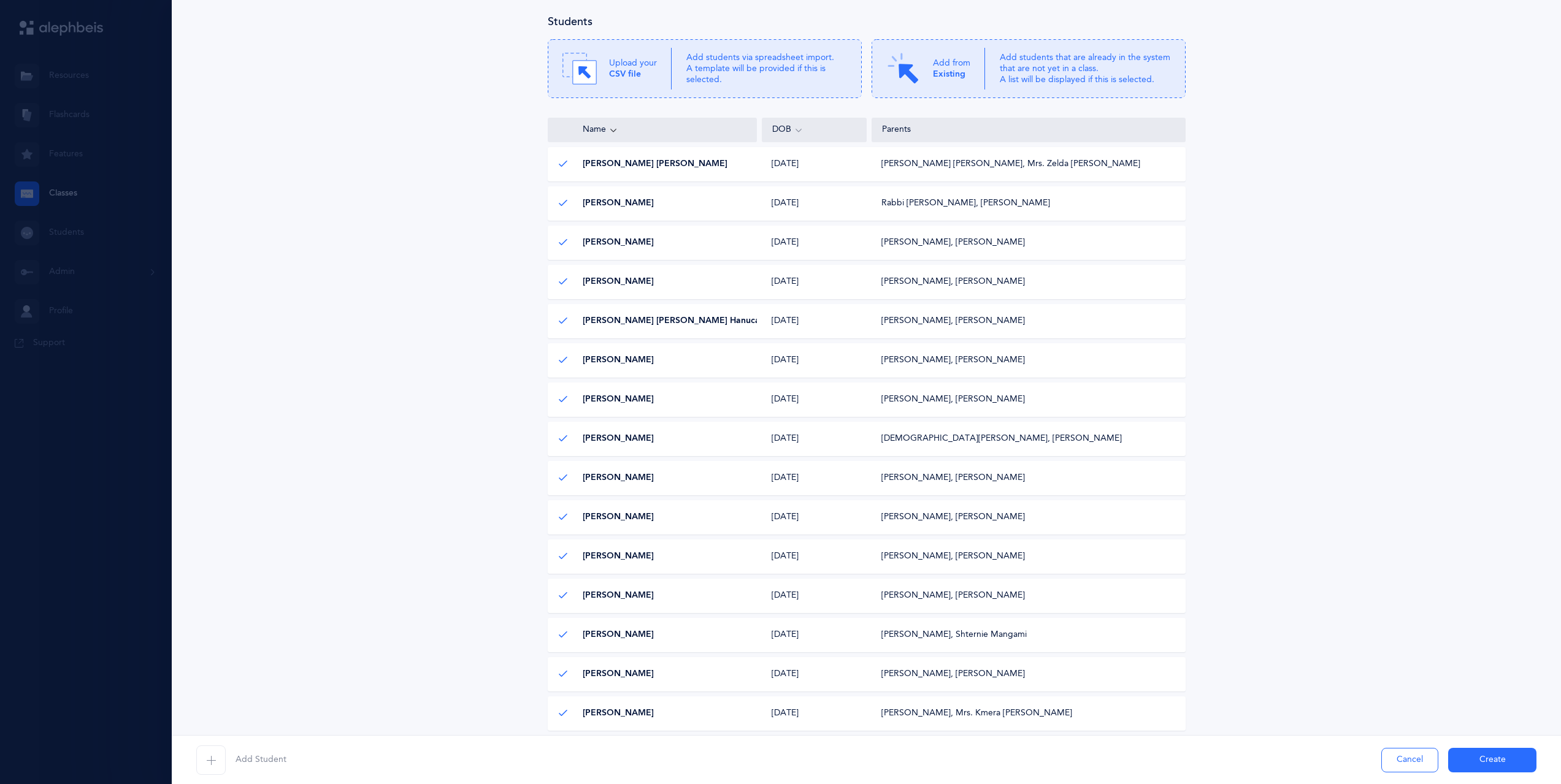
scroll to position [307, 0]
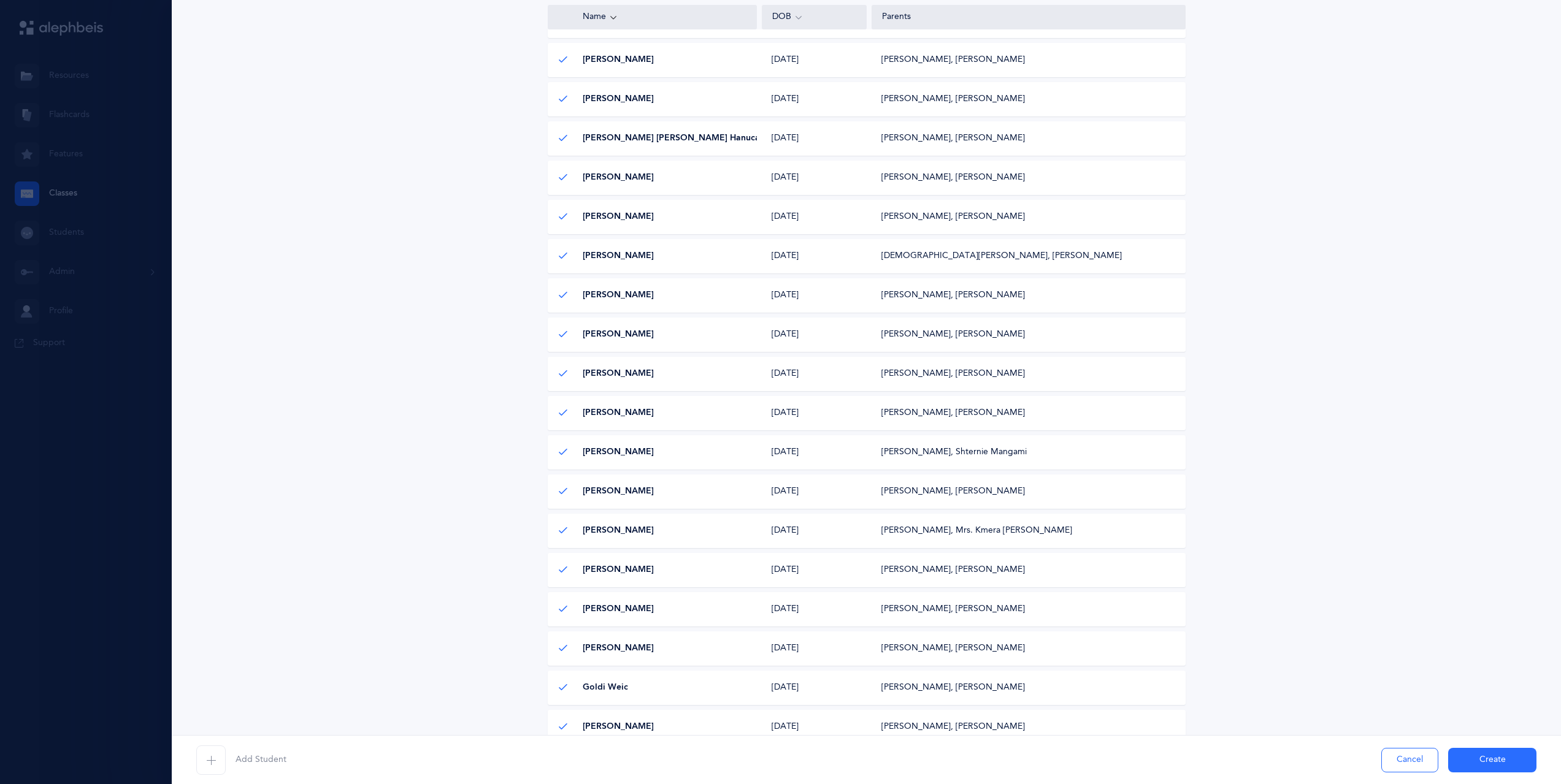
click at [1492, 763] on button "Create" at bounding box center [1492, 761] width 88 height 25
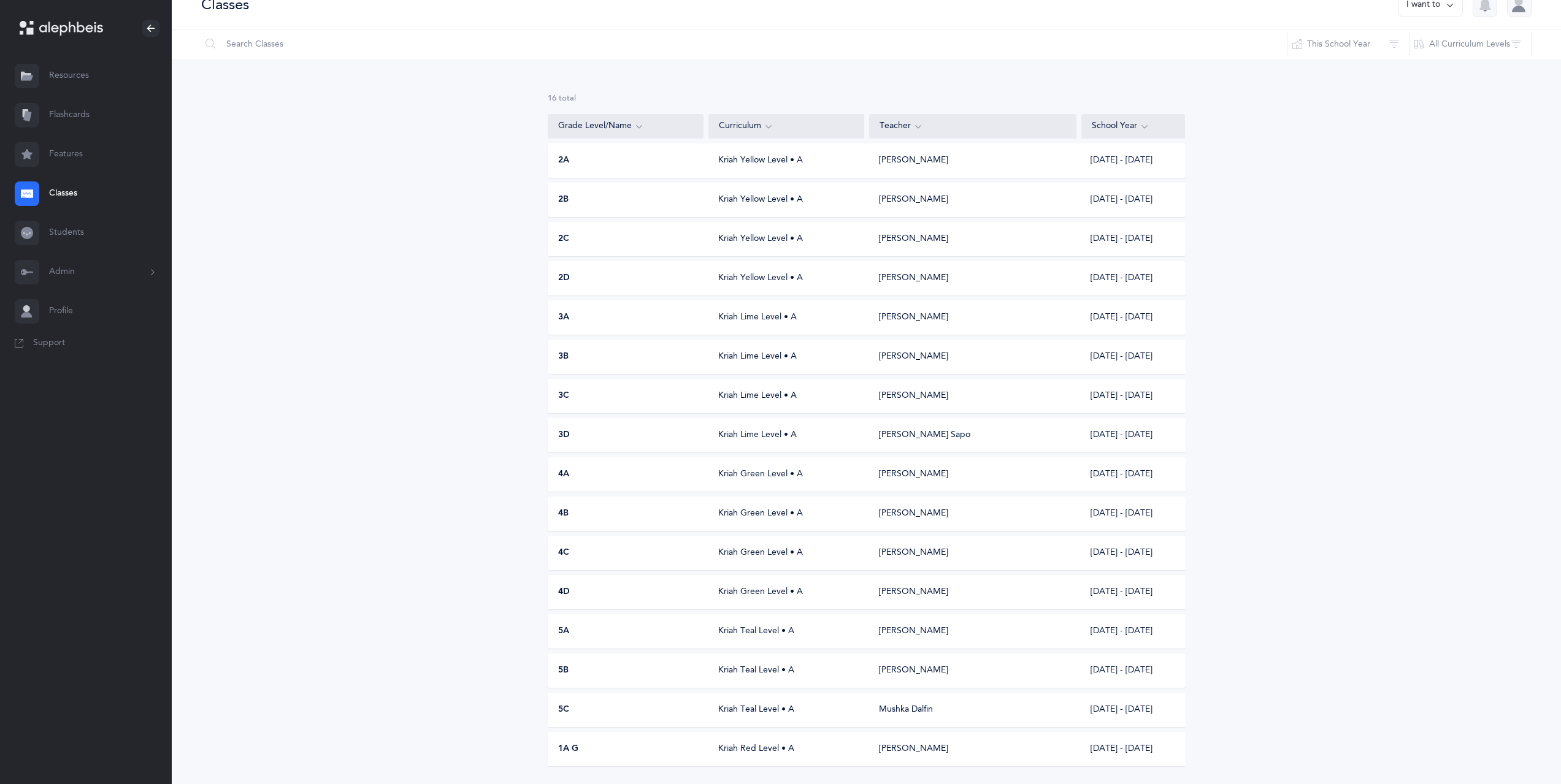
scroll to position [0, 0]
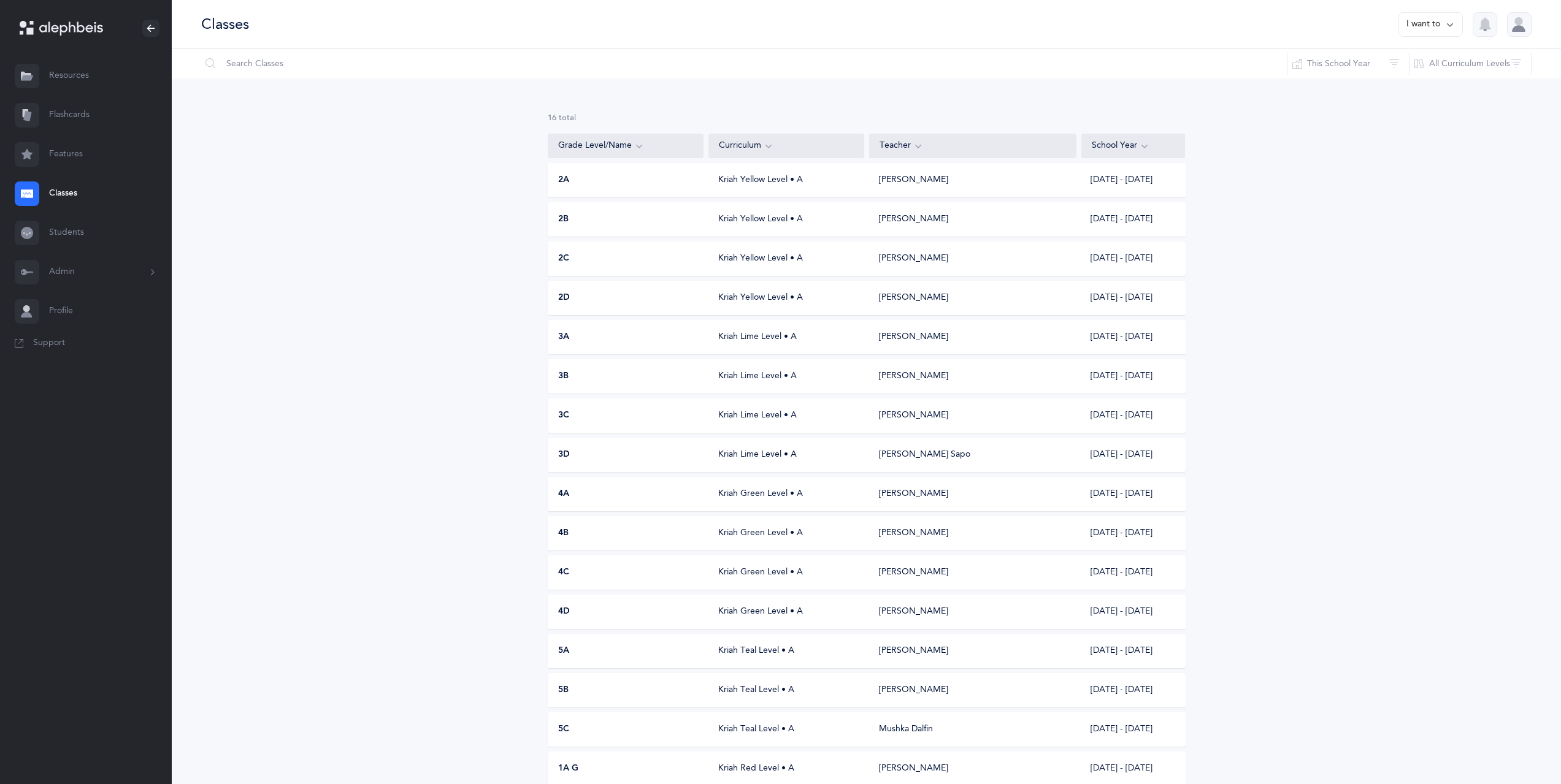
click at [1432, 31] on button "I want to" at bounding box center [1431, 25] width 64 height 25
click at [1417, 135] on div "16 results total Grade Level/Name Curriculum Teacher School Year 2A Kriah Yello…" at bounding box center [866, 459] width 1389 height 761
click at [1425, 28] on button "I want to" at bounding box center [1431, 25] width 64 height 25
click at [1423, 81] on button "Add new" at bounding box center [1418, 84] width 68 height 22
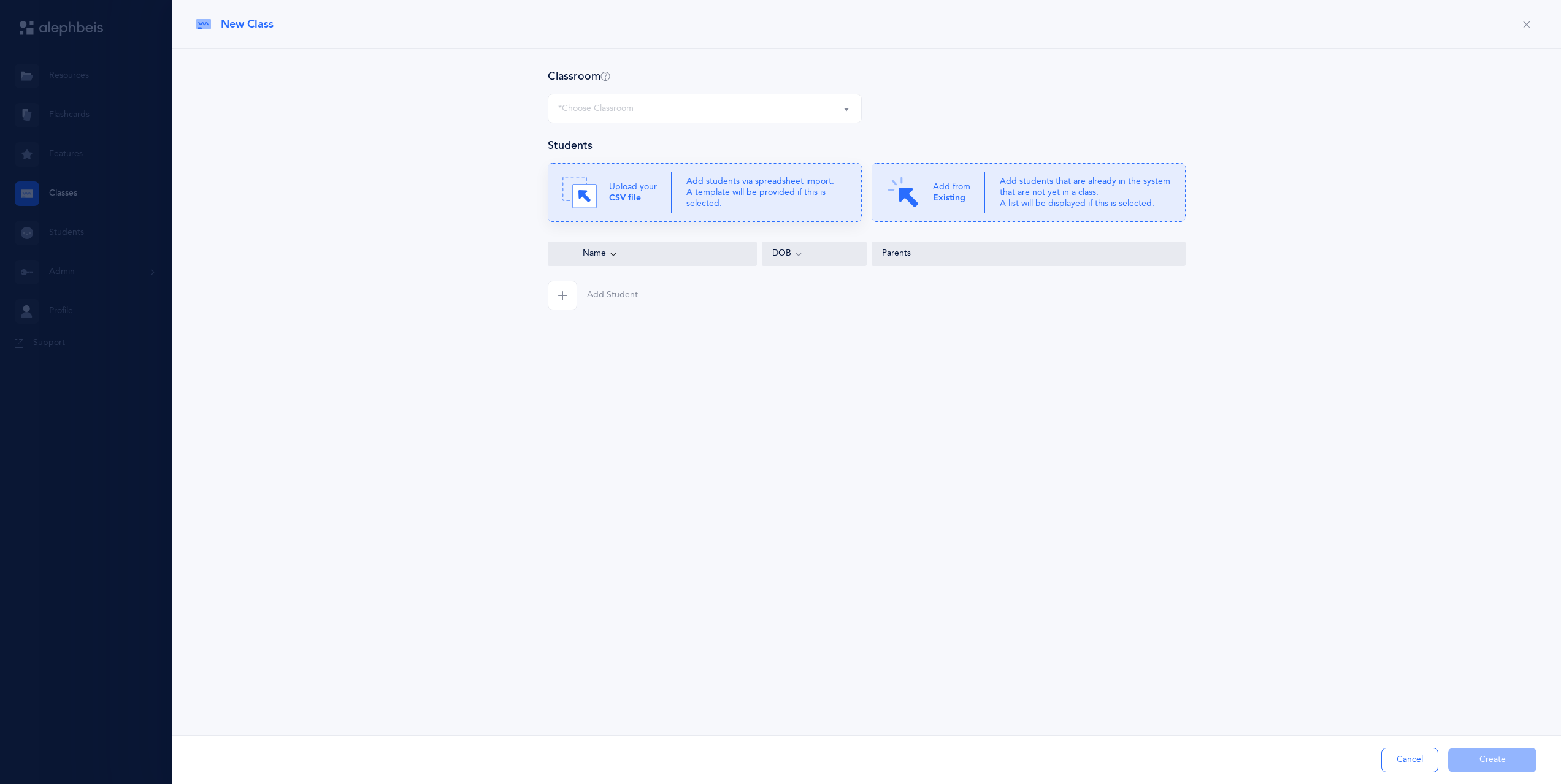
click at [795, 194] on p "Add students via spreadsheet import. A template will be provided if this is sel…" at bounding box center [766, 192] width 161 height 34
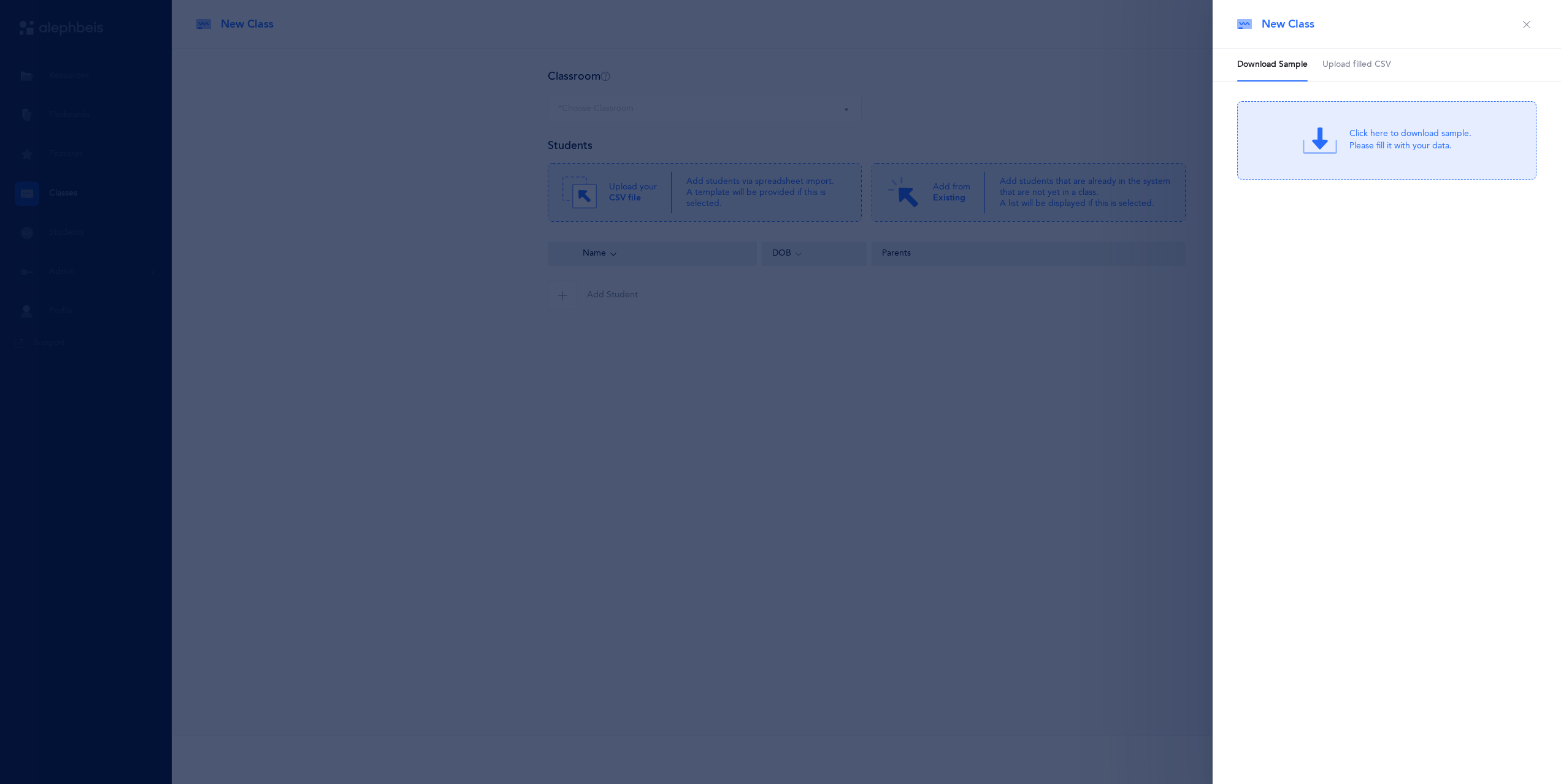
click at [1370, 64] on span "Upload filled CSV" at bounding box center [1357, 65] width 68 height 12
click at [1389, 143] on div "Drag & drop to upload or Click Here to choose a file" at bounding box center [1410, 141] width 117 height 31
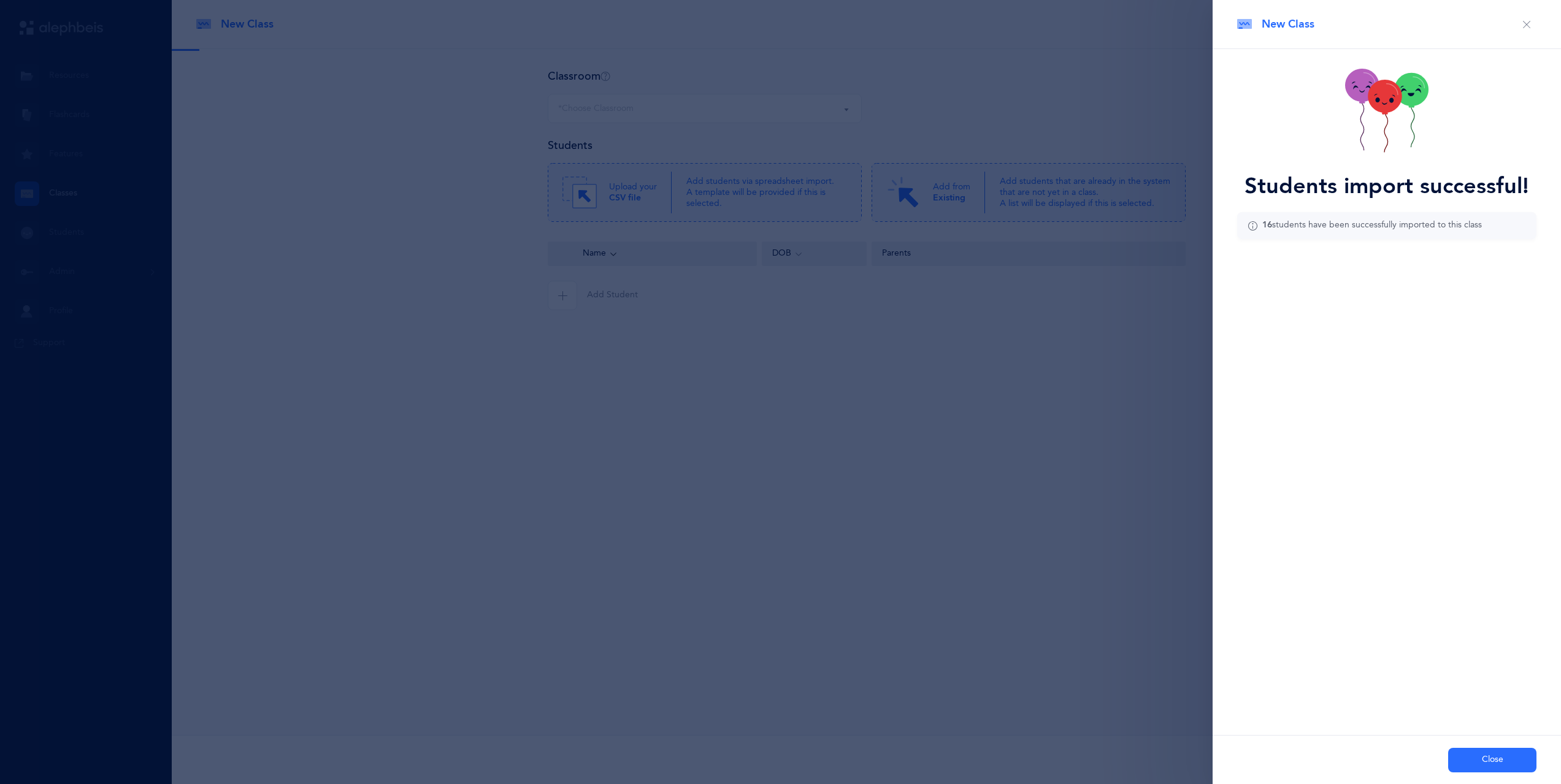
click at [1516, 760] on button "Close" at bounding box center [1492, 761] width 88 height 25
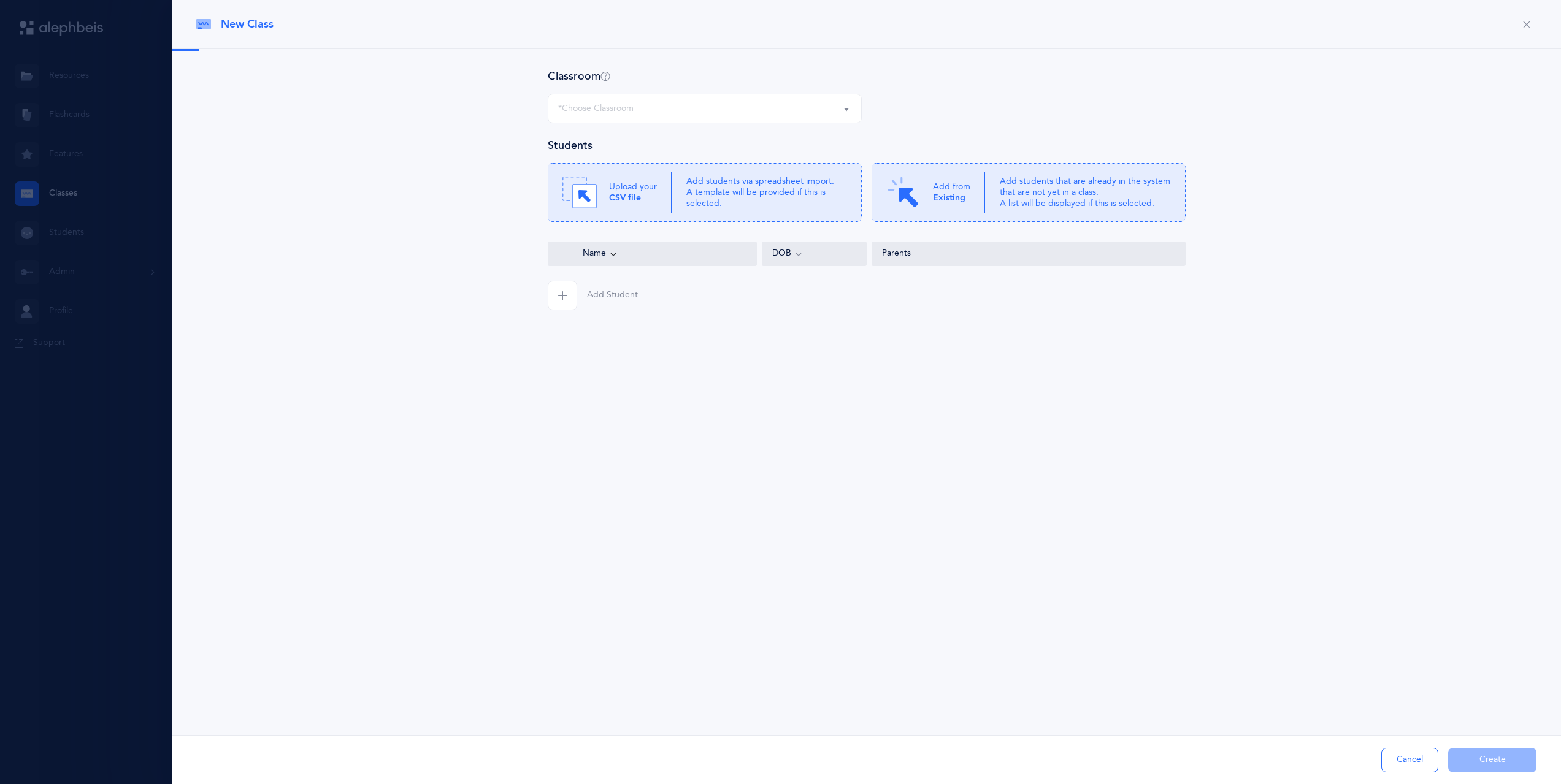
click at [819, 111] on div "*Choose Classroom" at bounding box center [705, 108] width 293 height 21
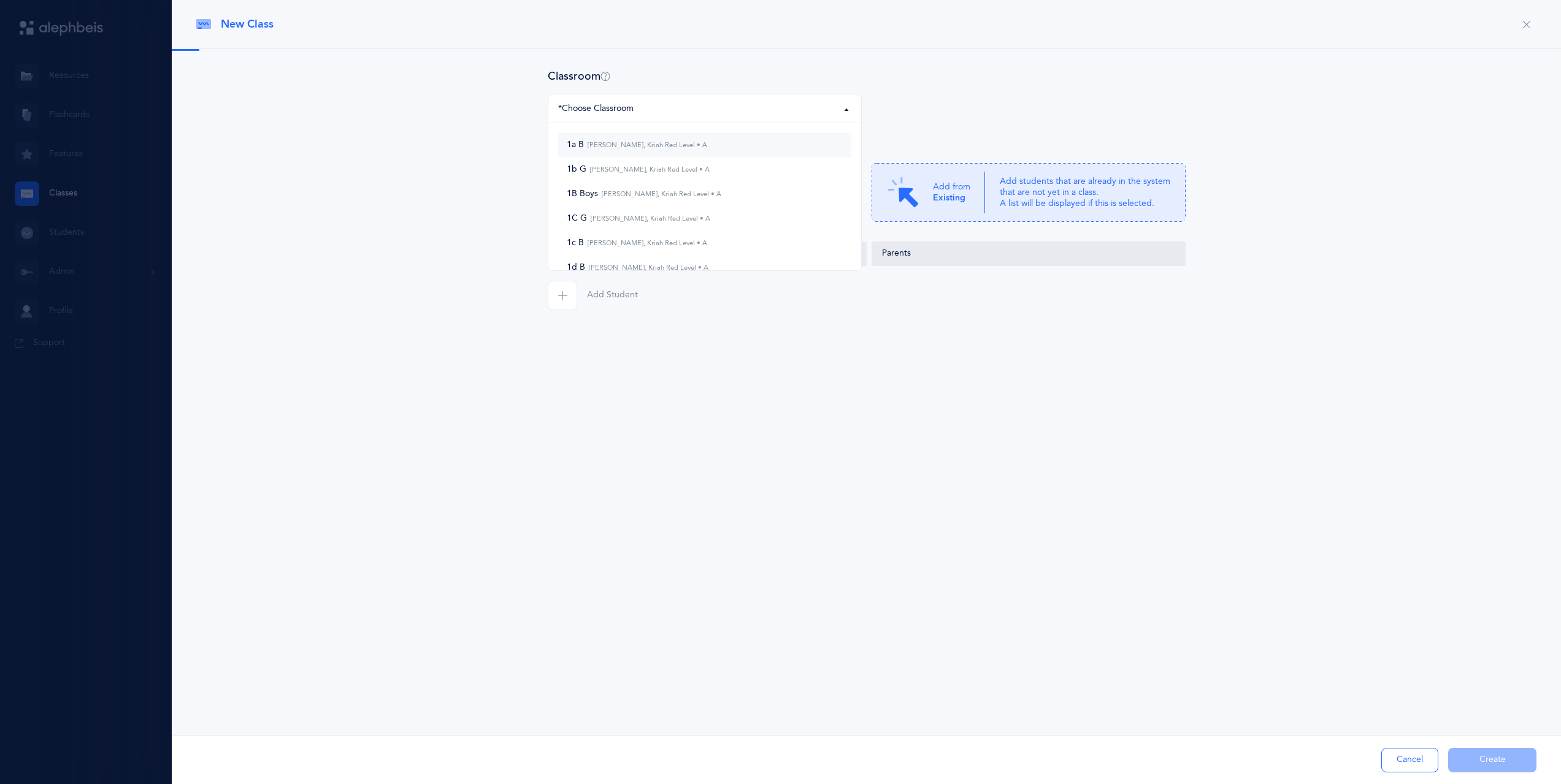
click at [796, 147] on link "1a B Simone Klein, Kriah Red Level • A" at bounding box center [705, 145] width 293 height 25
select select "1139"
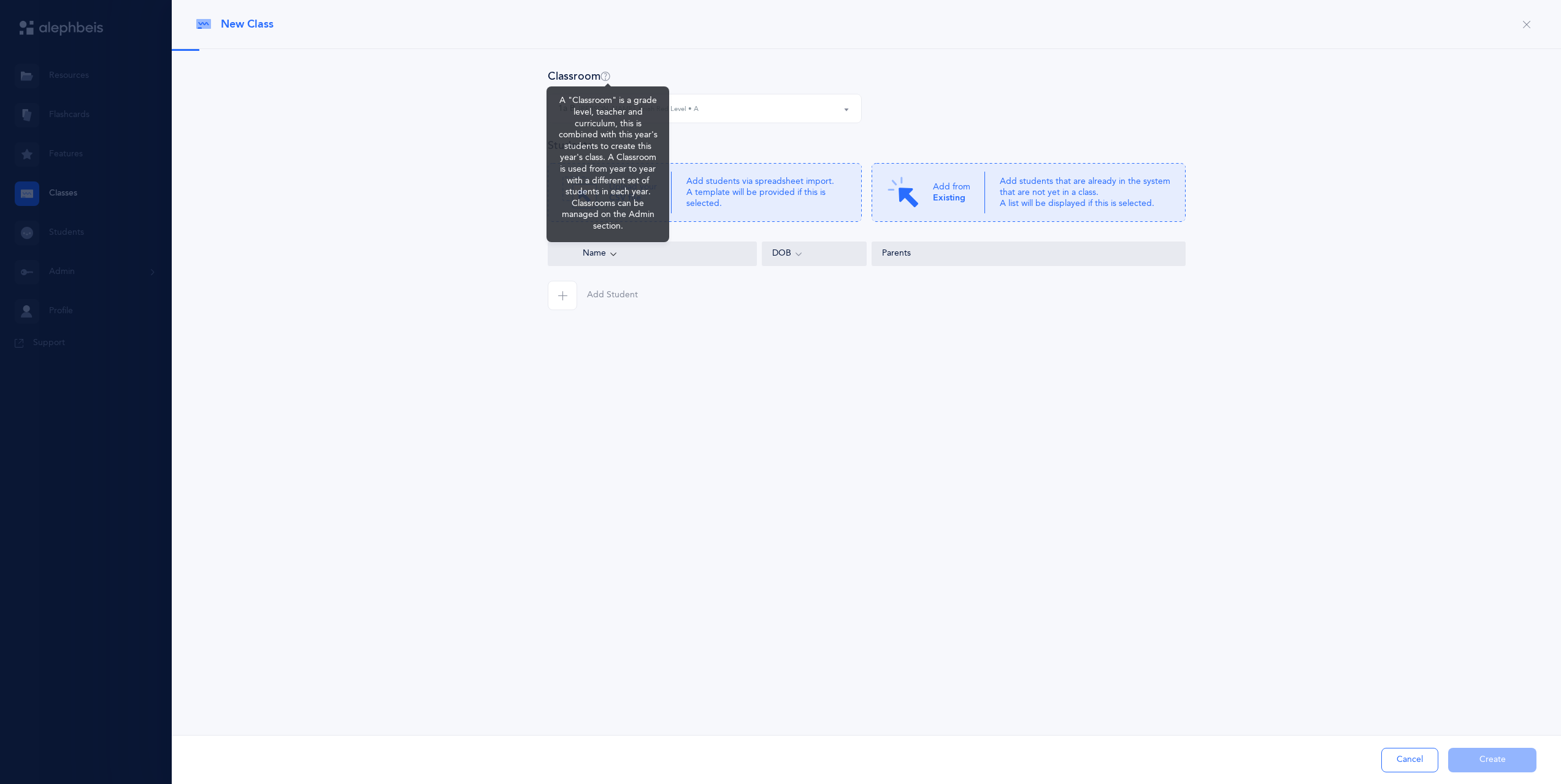
click at [610, 78] on icon at bounding box center [605, 77] width 10 height 11
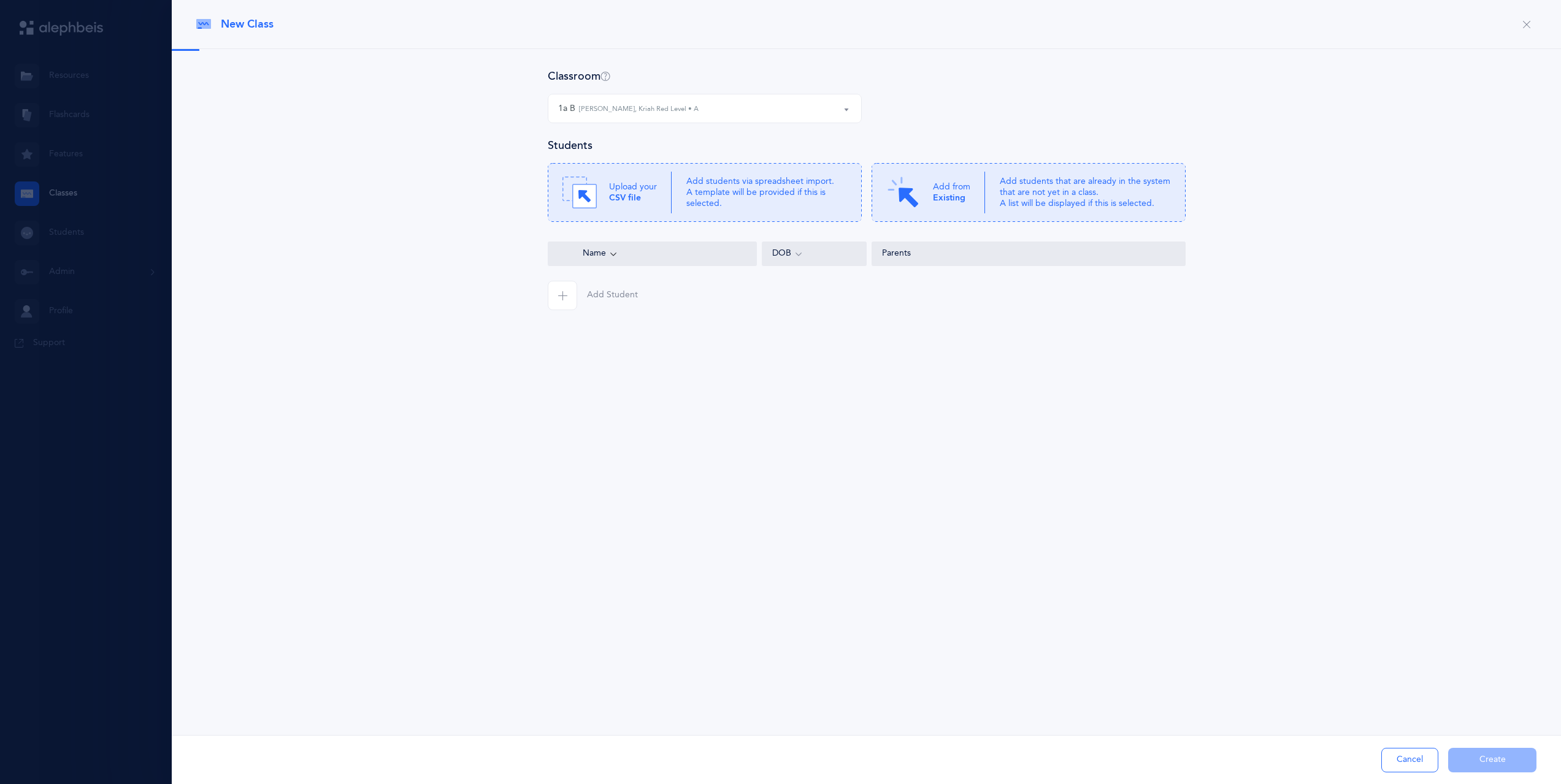
click at [728, 113] on div "1a B Simone Klein, Kriah Red Level • A" at bounding box center [705, 108] width 293 height 21
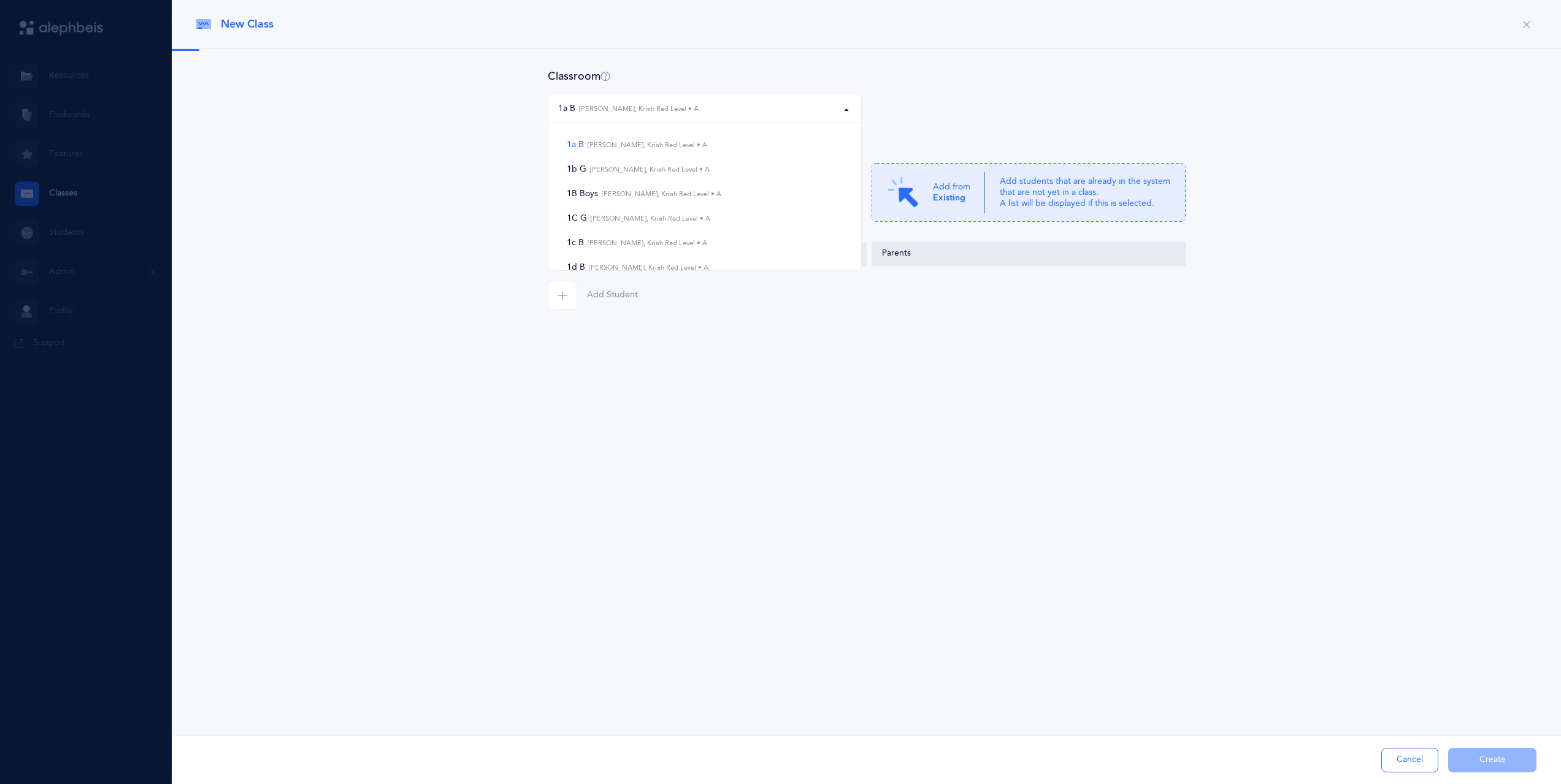
click at [948, 94] on div "1a B 1b G 1B Boys 1C G 1c B 1d B 1d G 1e B 1a B Simone Klein, Kriah Red Level •…" at bounding box center [867, 116] width 648 height 44
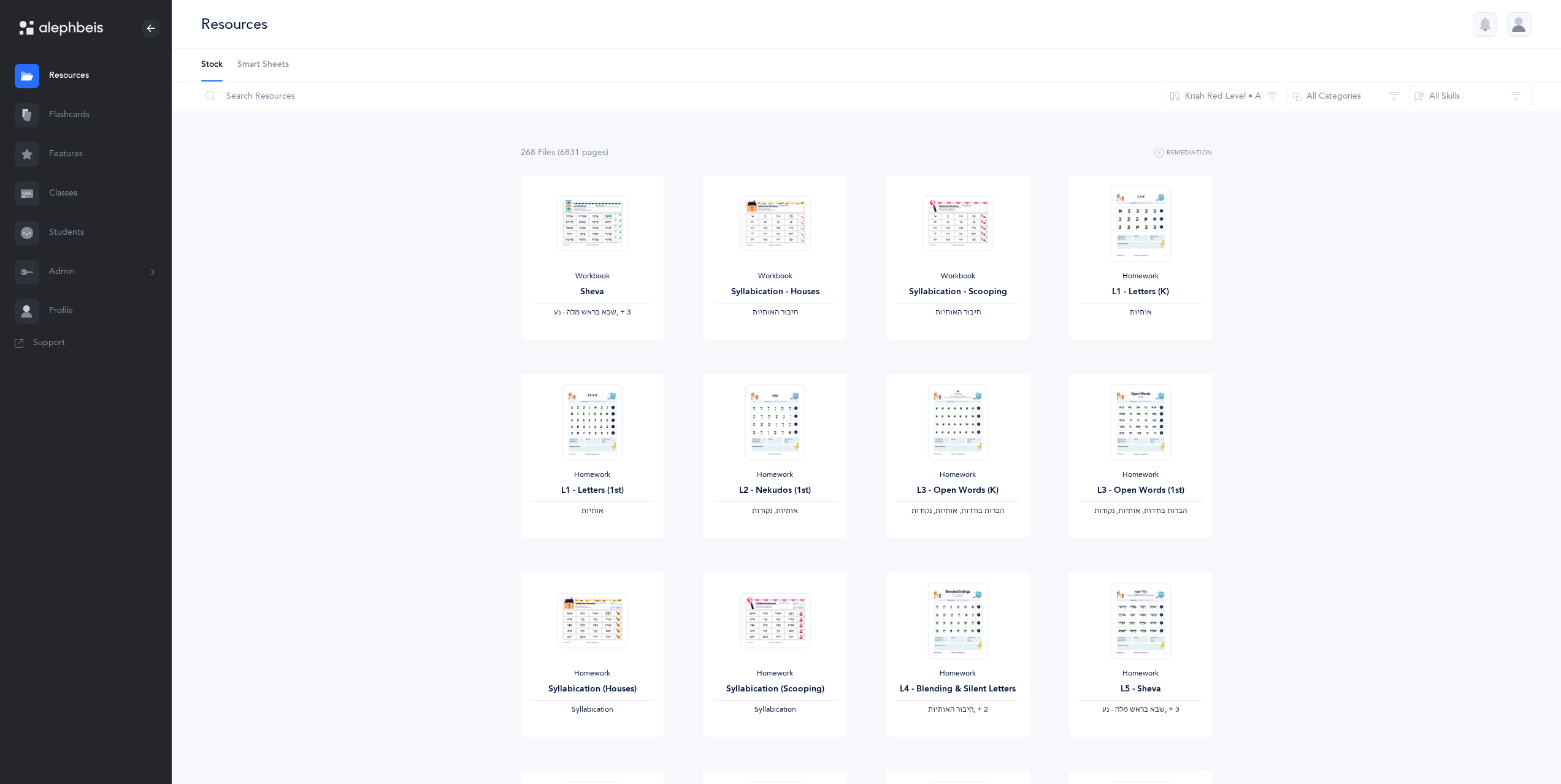
click at [84, 198] on link "Classes" at bounding box center [86, 193] width 172 height 39
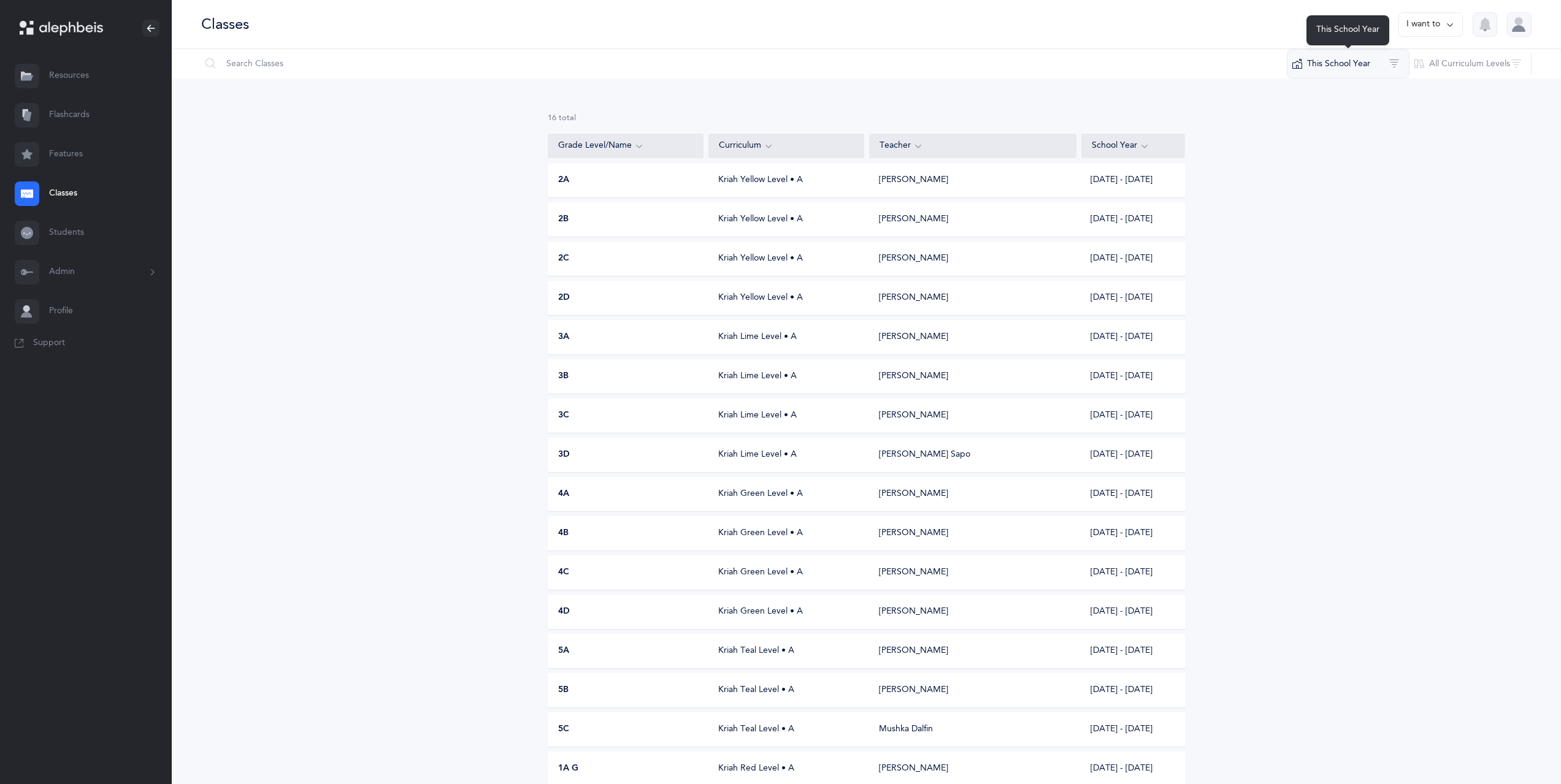
click at [1372, 68] on button "This School Year" at bounding box center [1348, 64] width 123 height 29
click at [137, 270] on button "Admin" at bounding box center [86, 272] width 172 height 39
click at [62, 302] on link "Staff" at bounding box center [110, 305] width 123 height 27
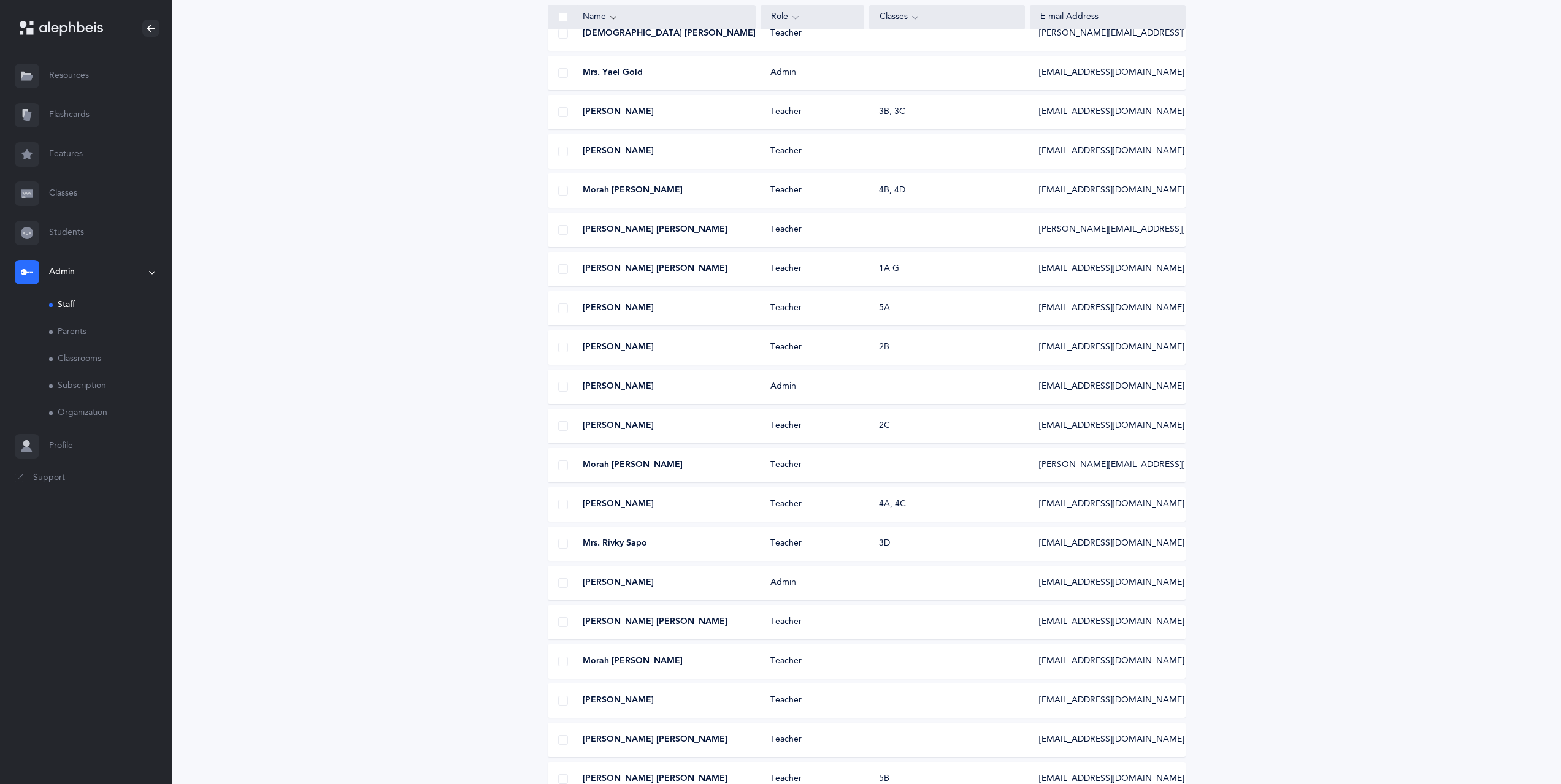
scroll to position [360, 0]
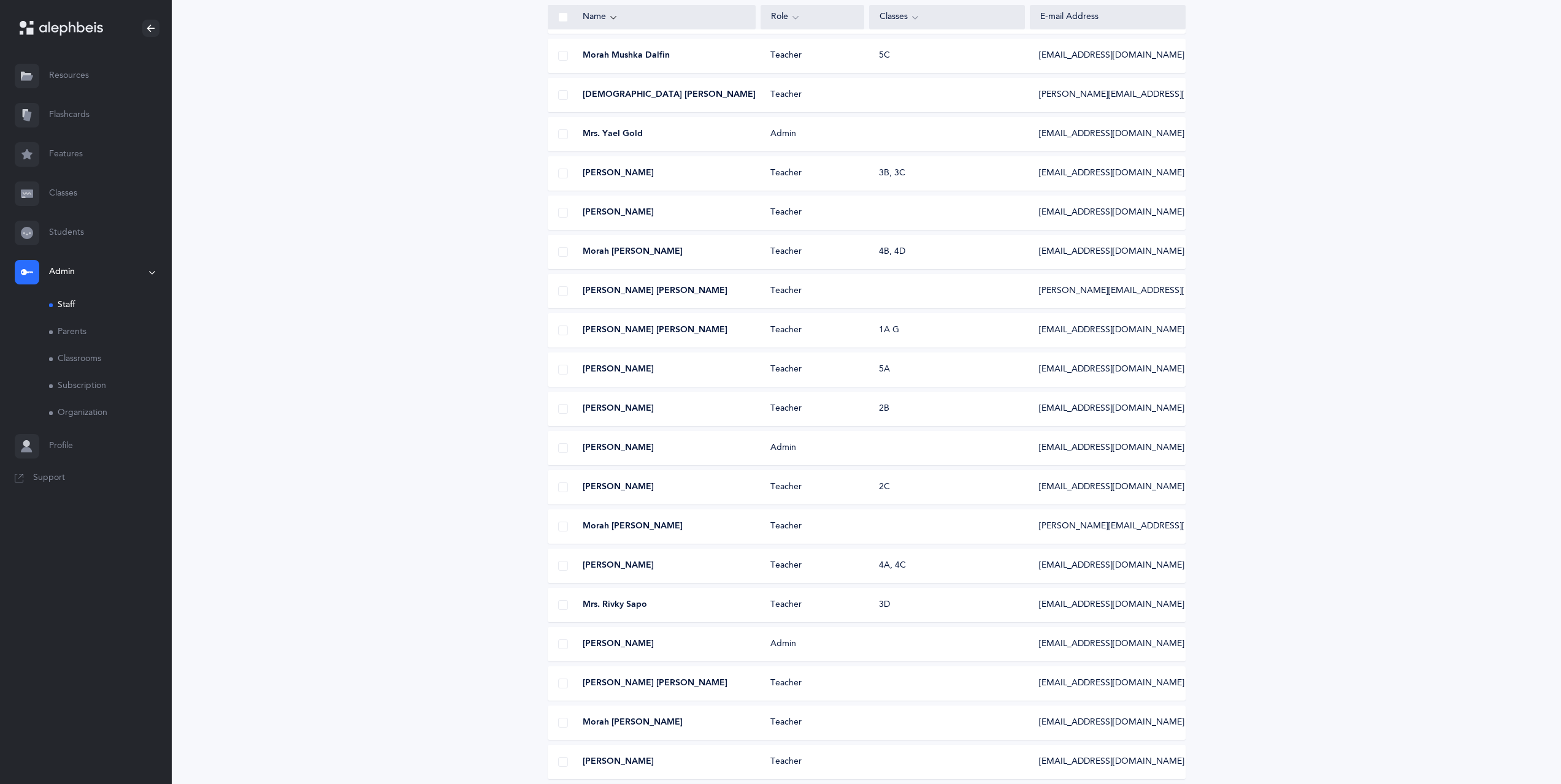
click at [960, 529] on div "Morah Dini Rabin Teacher drabin@lecfl.com" at bounding box center [866, 527] width 638 height 34
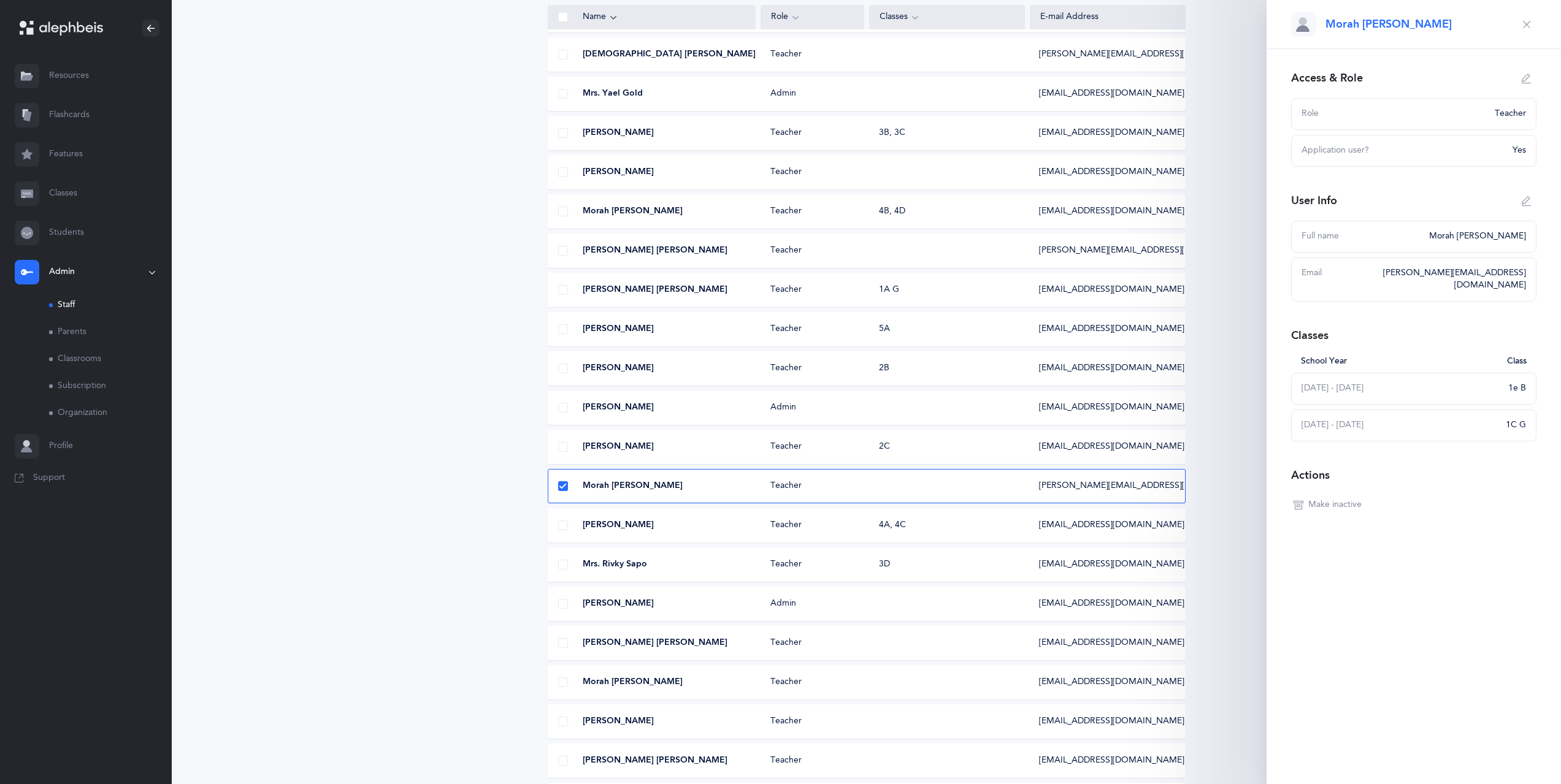
scroll to position [605, 0]
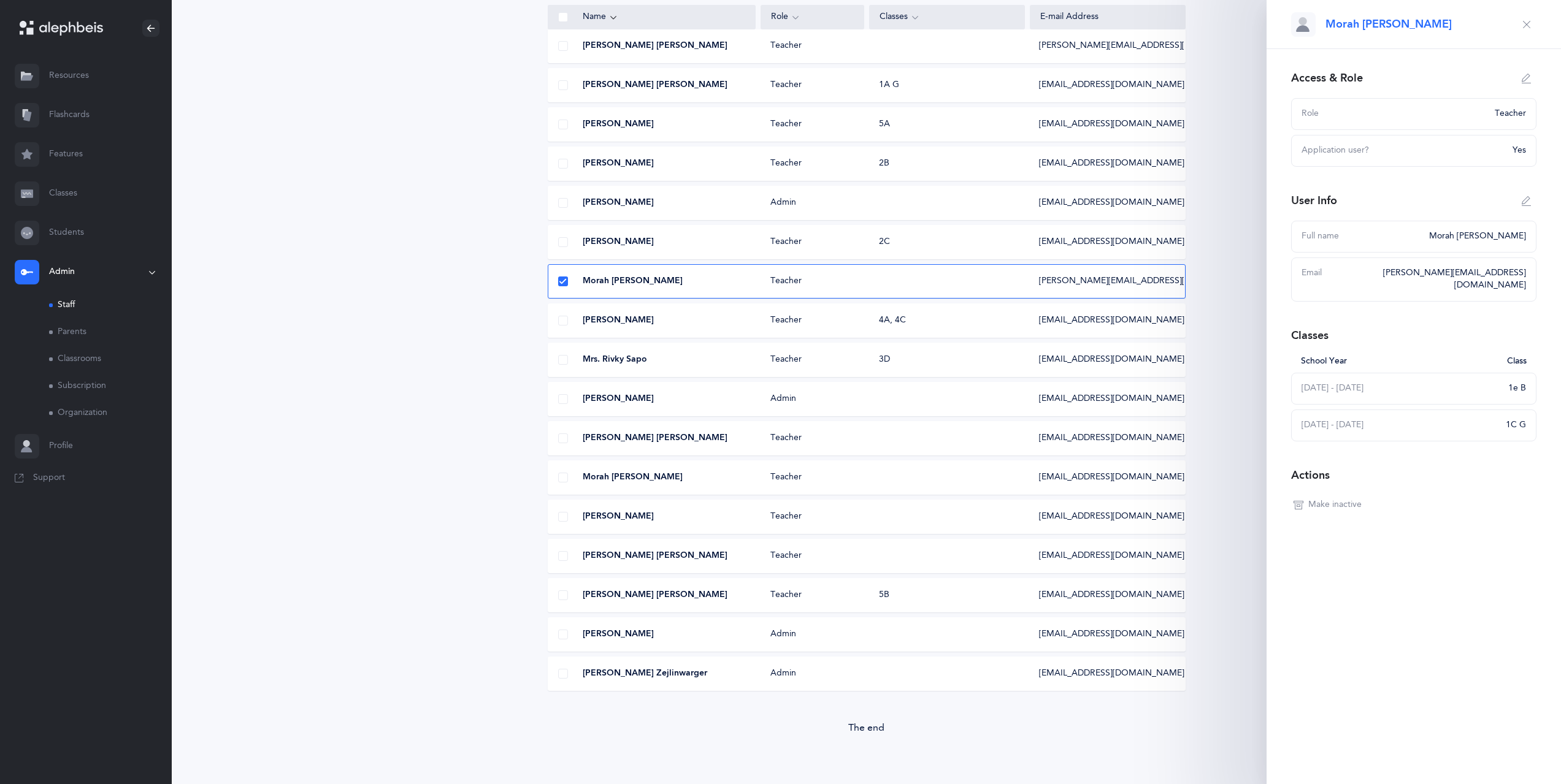
click at [1532, 25] on button "button" at bounding box center [1527, 24] width 20 height 20
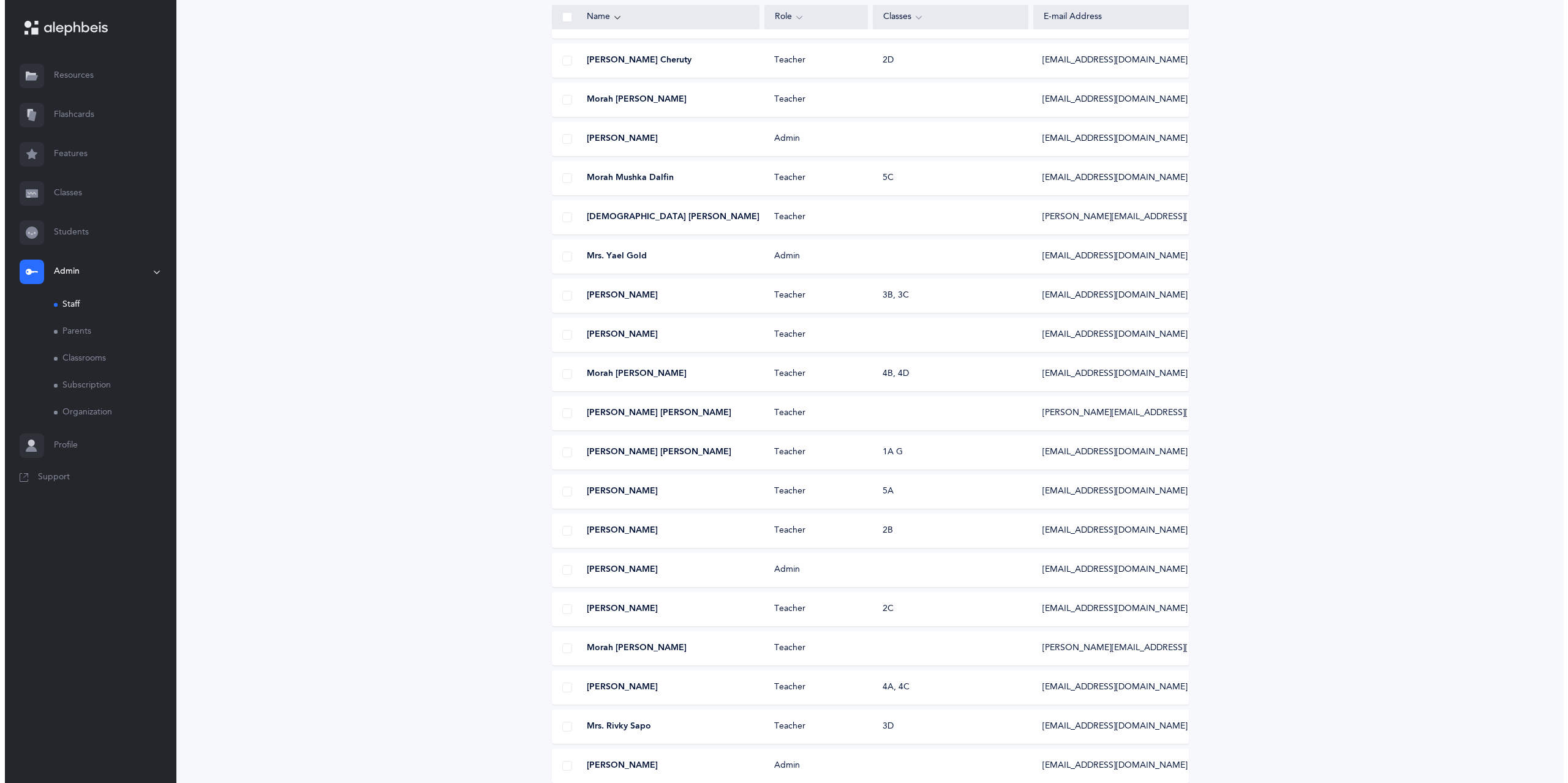
scroll to position [0, 0]
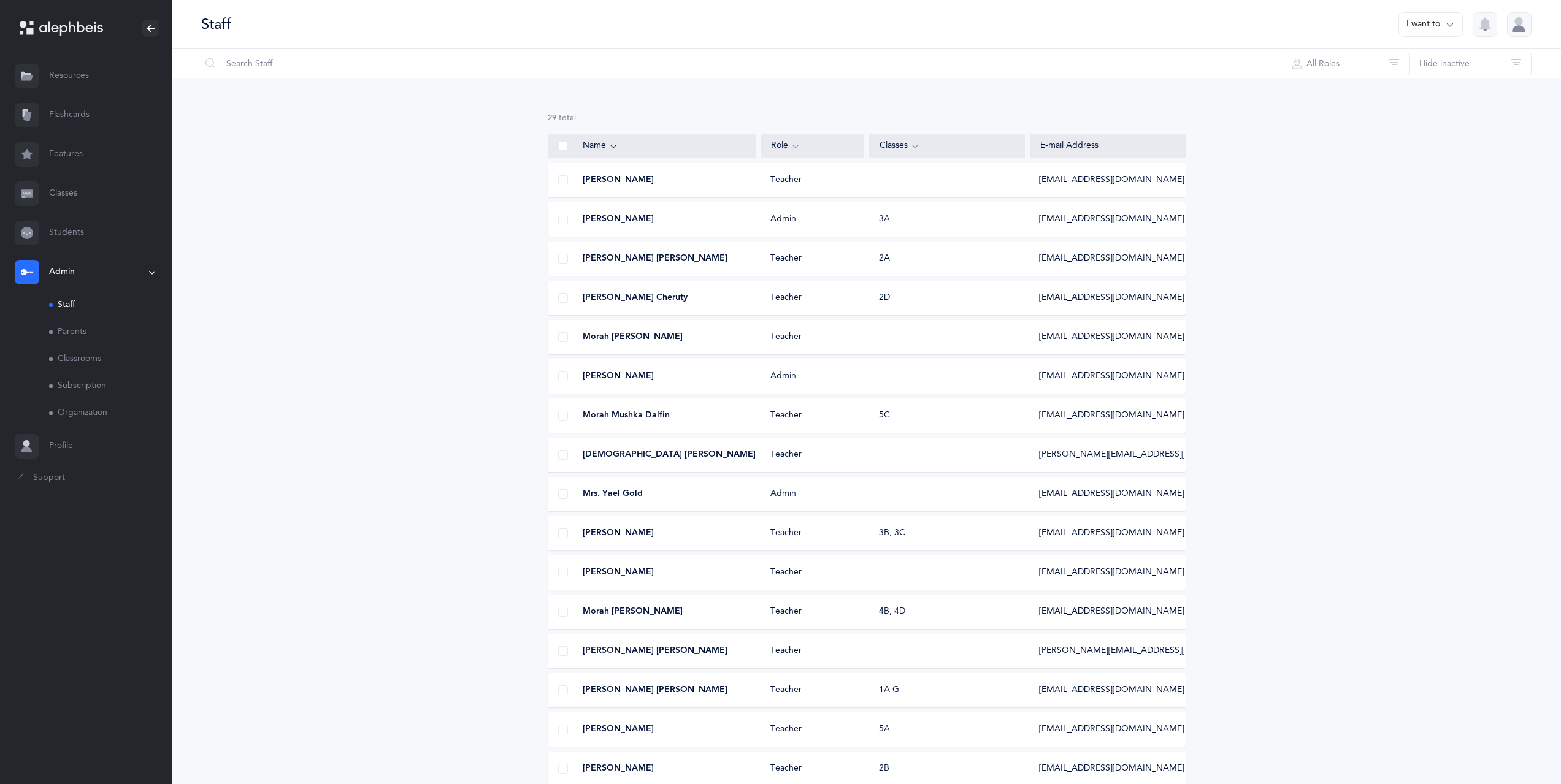
click at [1418, 34] on button "I want to" at bounding box center [1431, 25] width 64 height 25
click at [95, 200] on link "Classes" at bounding box center [86, 193] width 172 height 39
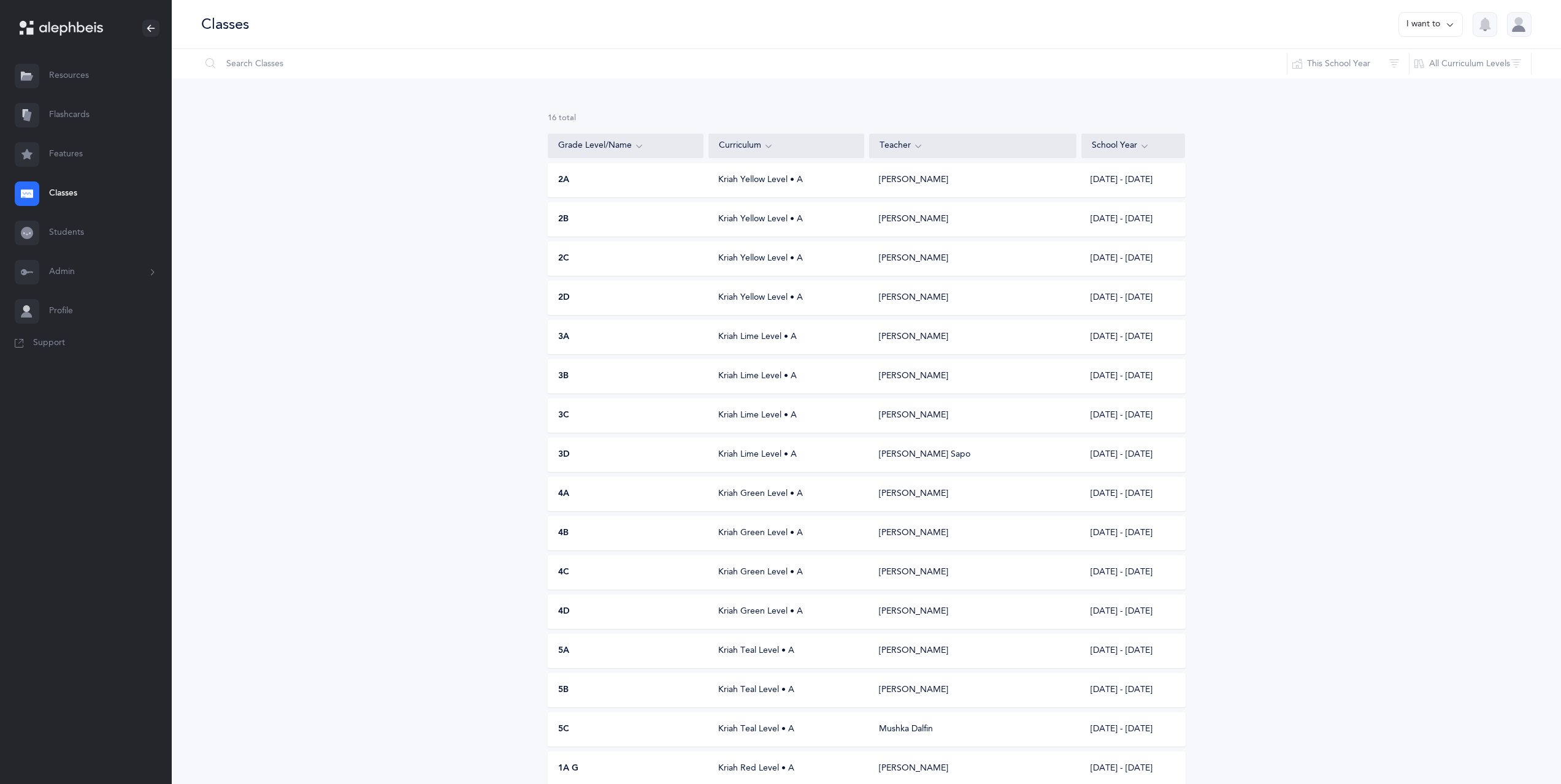
click at [1428, 21] on button "I want to" at bounding box center [1431, 25] width 64 height 25
click at [1412, 86] on button "Add new" at bounding box center [1418, 84] width 68 height 22
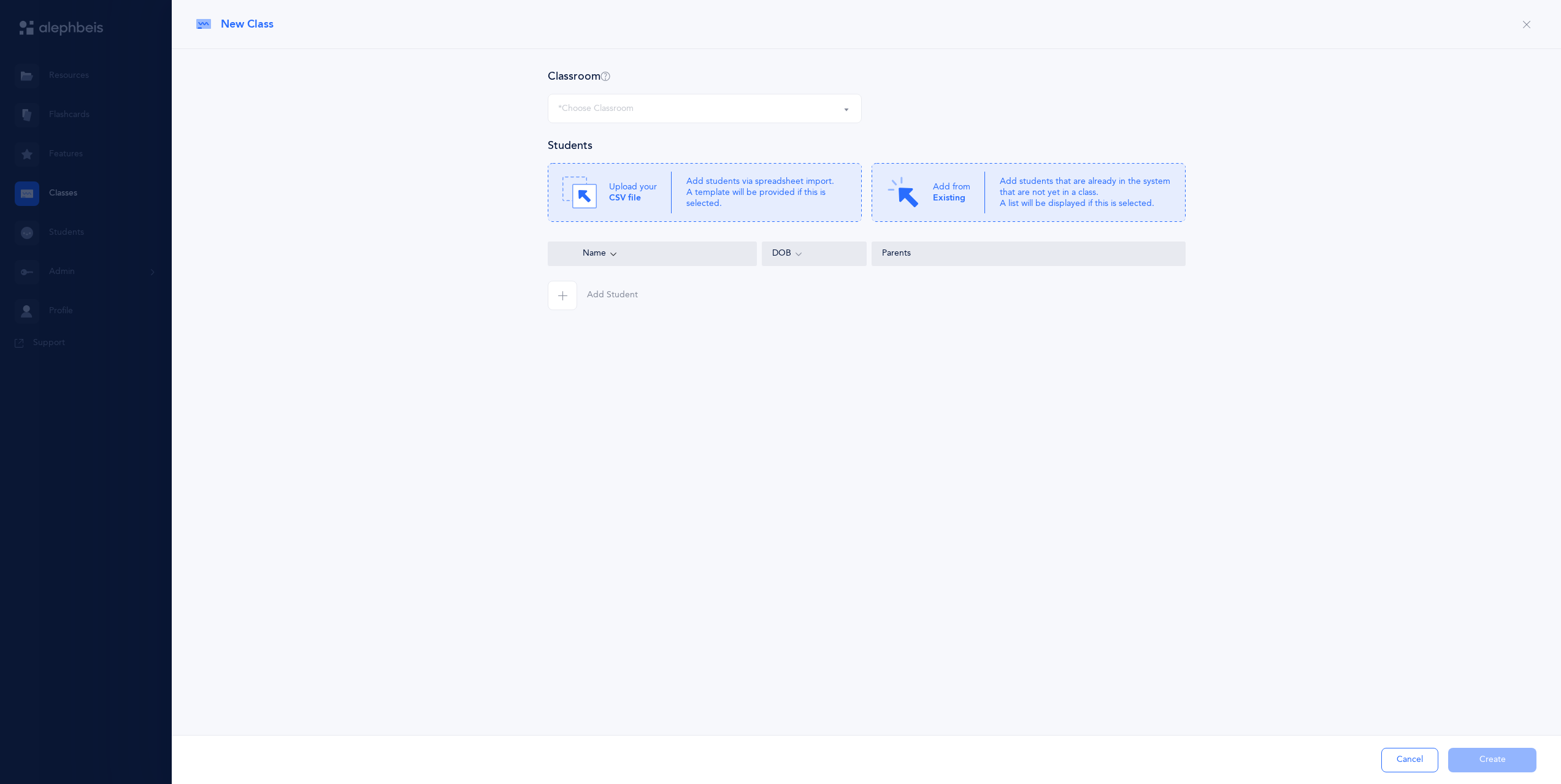
click at [760, 111] on div "*Choose Classroom" at bounding box center [705, 108] width 293 height 21
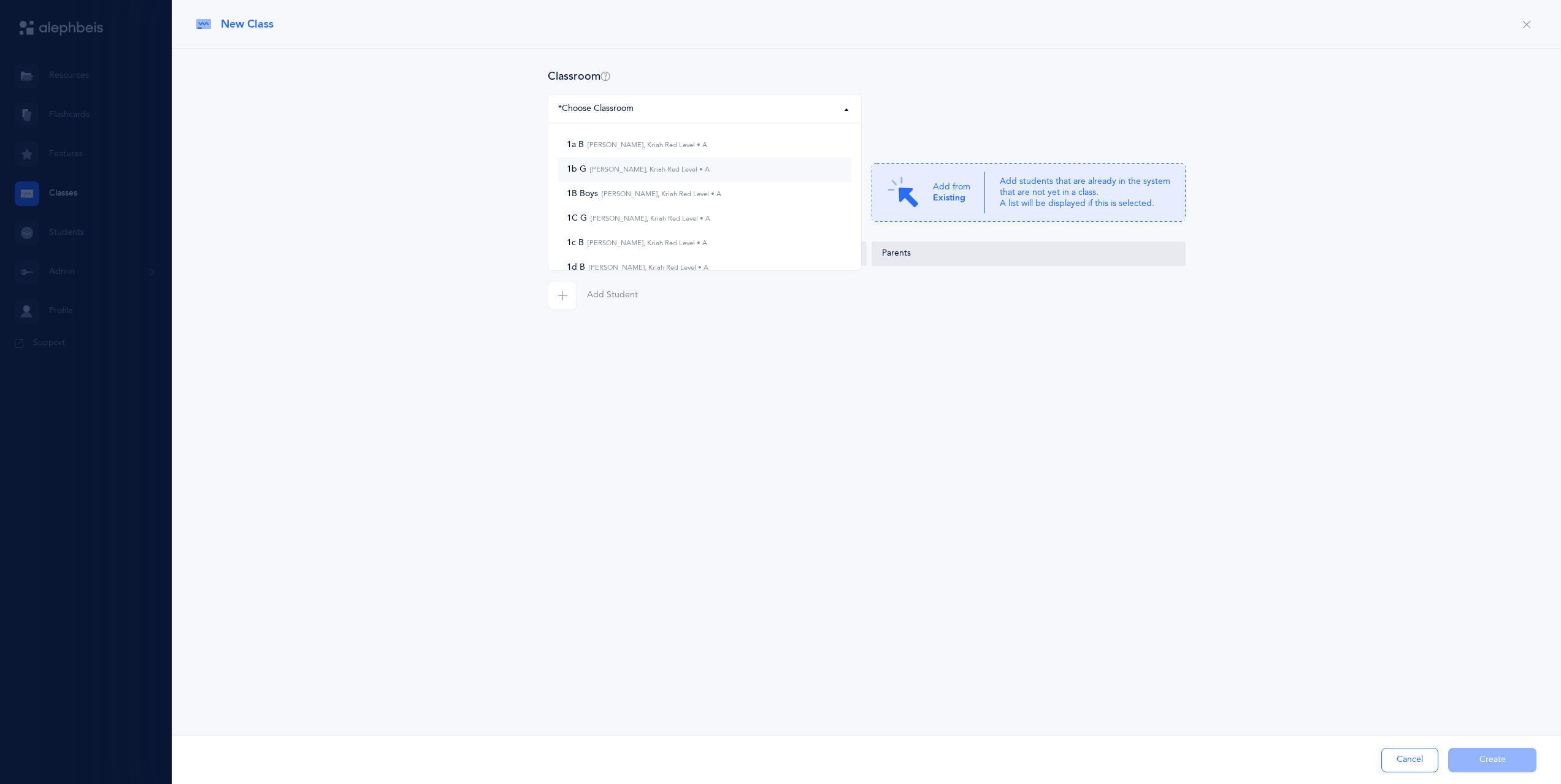
click at [664, 166] on small "Mir Wildau, Kriah Red Level • A" at bounding box center [648, 170] width 123 height 8
select select "1140"
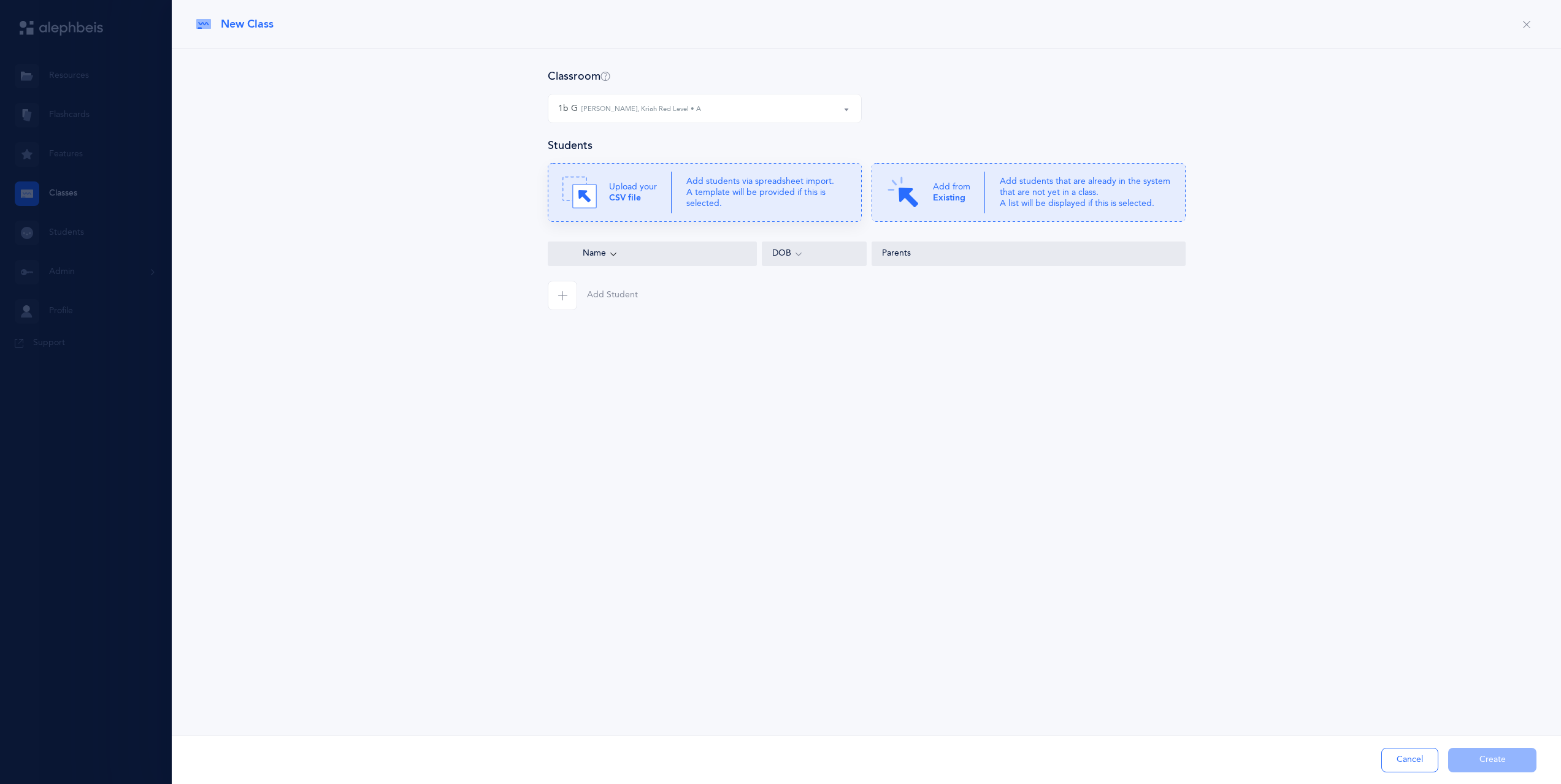
click at [736, 198] on p "Add students via spreadsheet import. A template will be provided if this is sel…" at bounding box center [766, 192] width 161 height 34
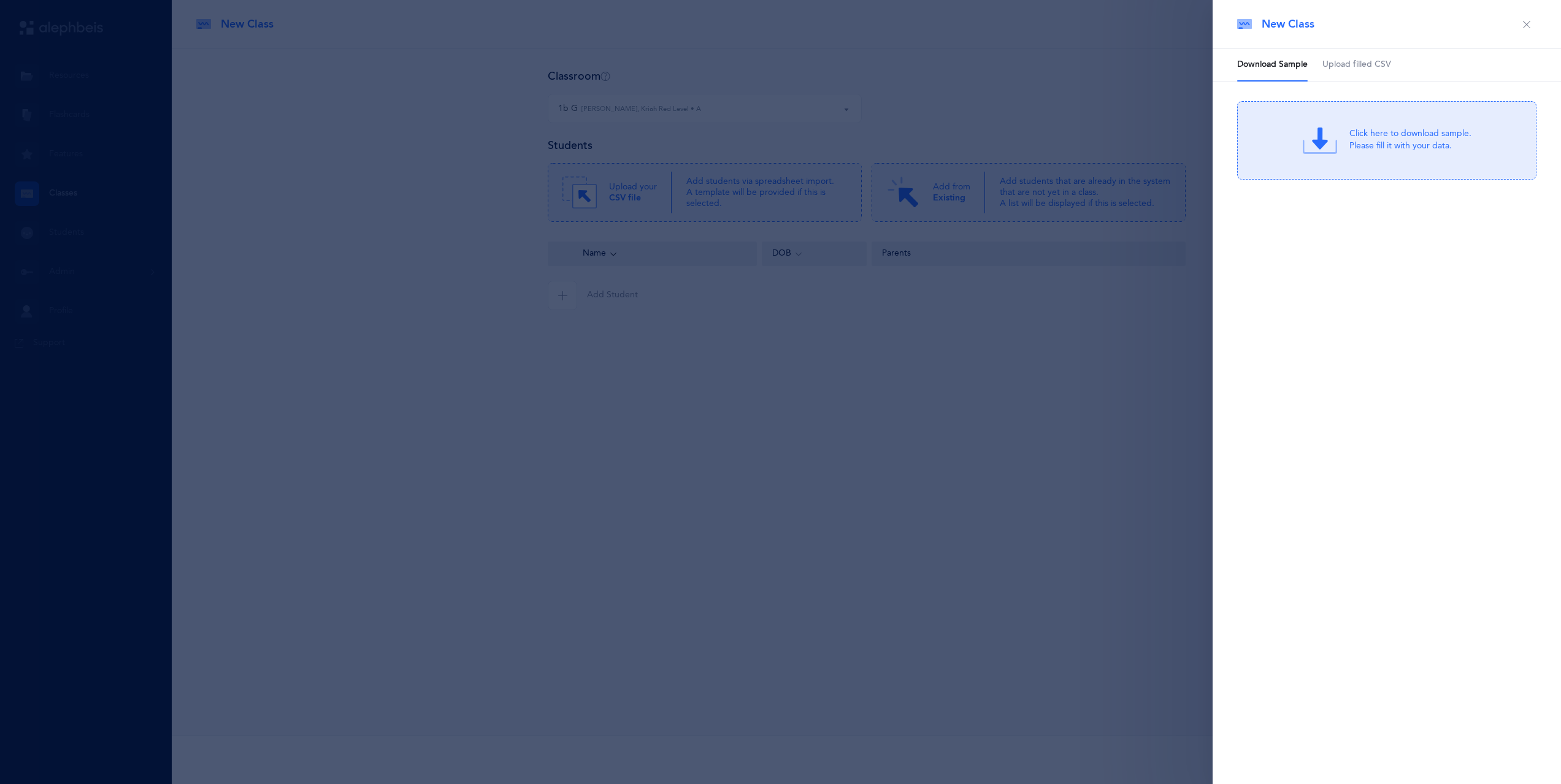
click at [1372, 64] on span "Upload filled CSV" at bounding box center [1357, 65] width 68 height 12
click at [1358, 144] on div "or Click Here to choose a file" at bounding box center [1410, 150] width 117 height 12
click at [1392, 130] on div "Drag & drop to upload" at bounding box center [1410, 133] width 117 height 15
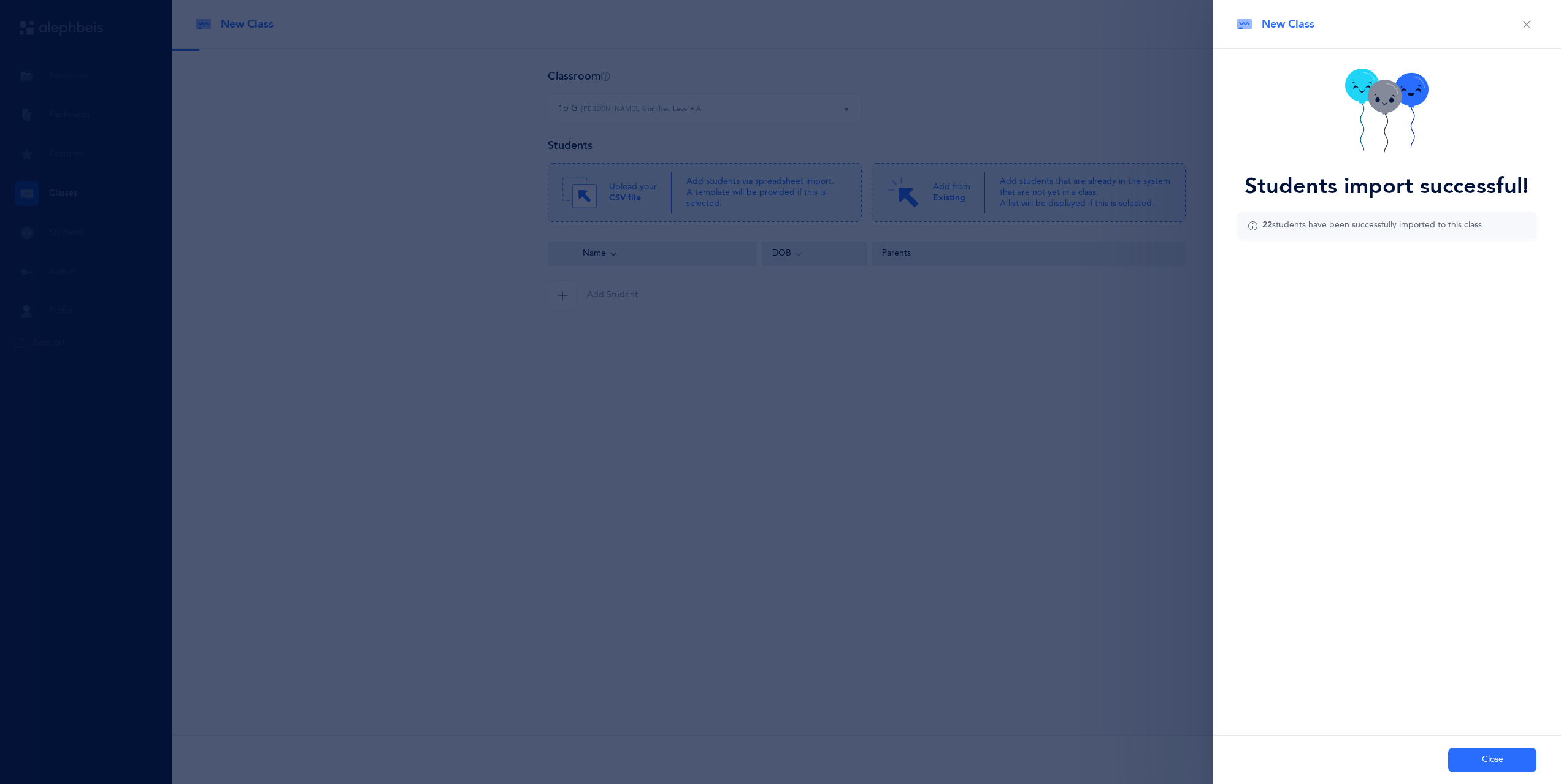
click at [1506, 757] on button "Close" at bounding box center [1492, 761] width 88 height 25
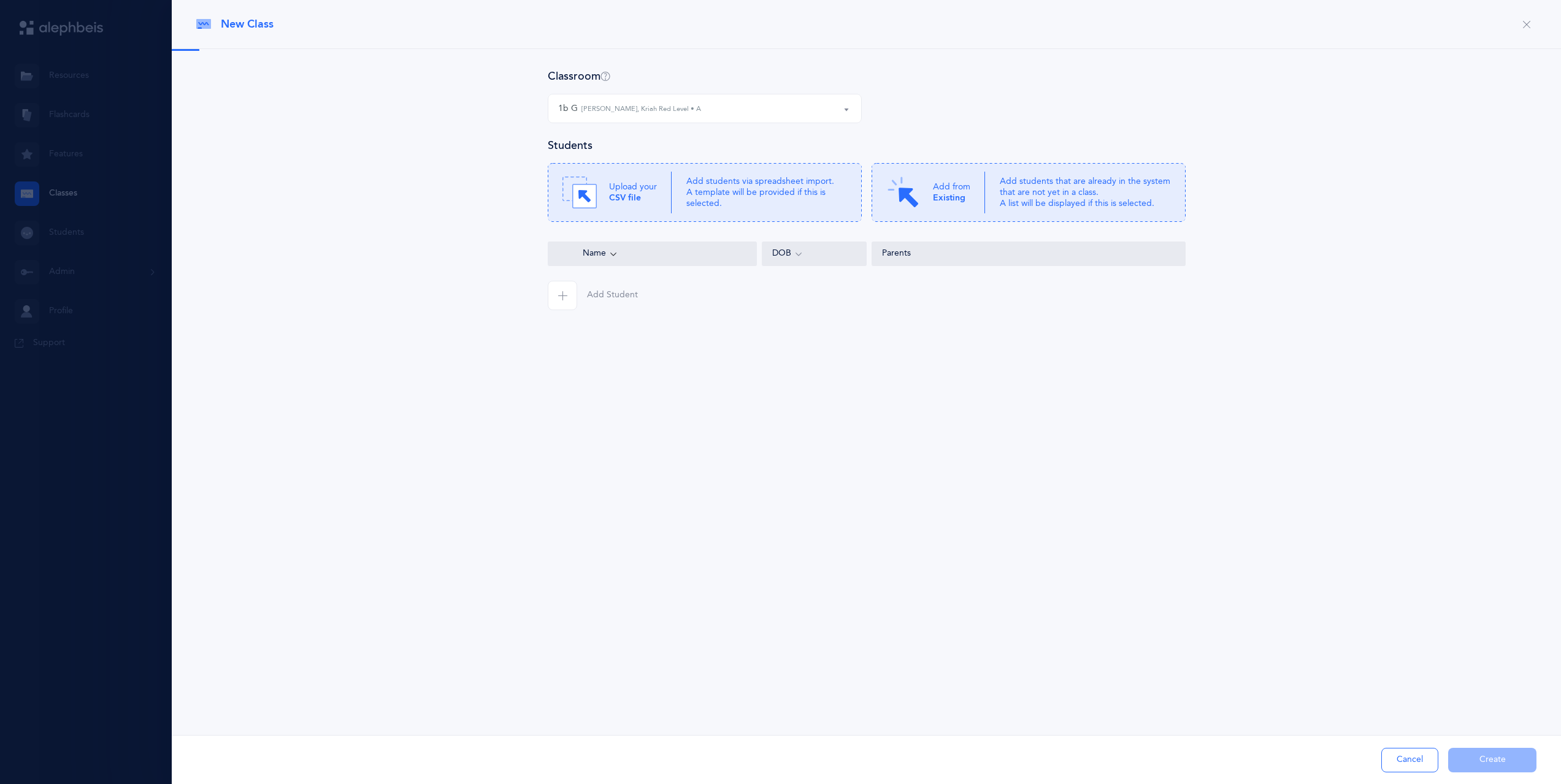
click at [929, 646] on div "New Class Classroom 1a B 1b G 1B Boys 1C G 1c B 1d B 1d G 1e B 1b G Mir Wildau,…" at bounding box center [866, 392] width 1389 height 784
